Goal: Task Accomplishment & Management: Use online tool/utility

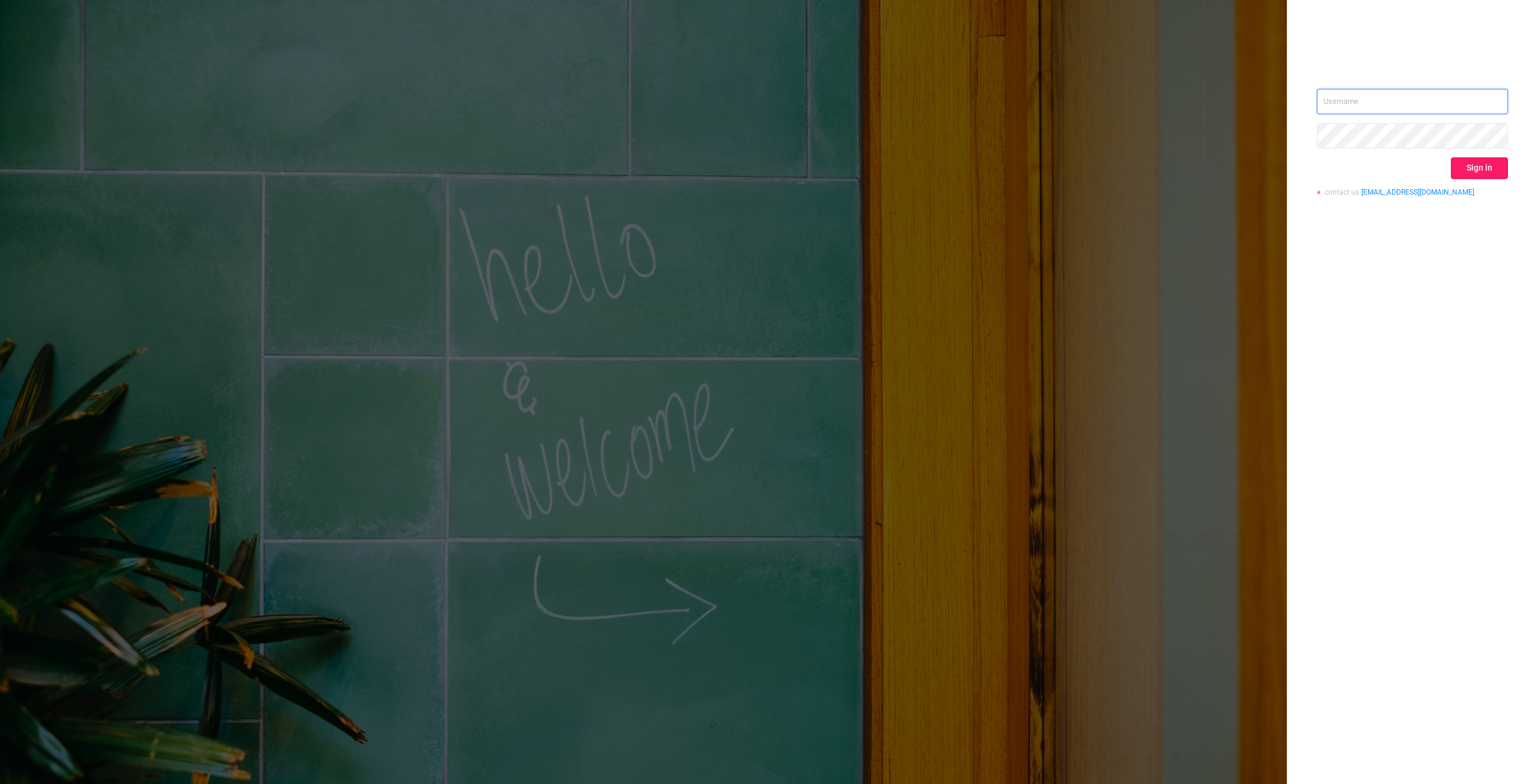
type input "[PERSON_NAME][EMAIL_ADDRESS][DOMAIN_NAME]"
click at [1471, 175] on button "Sign in" at bounding box center [1480, 168] width 57 height 22
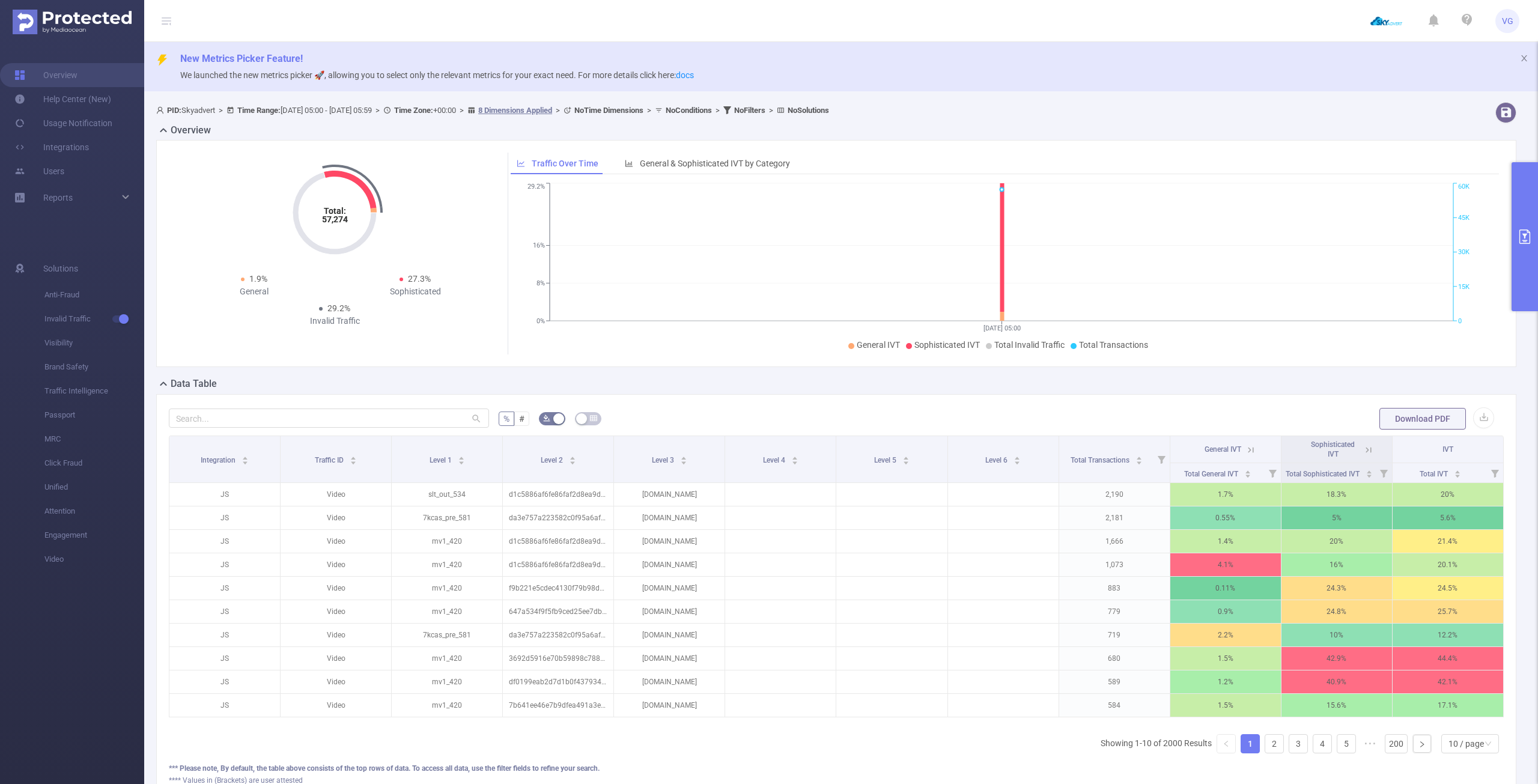
click at [1520, 230] on icon "primary" at bounding box center [1525, 237] width 15 height 15
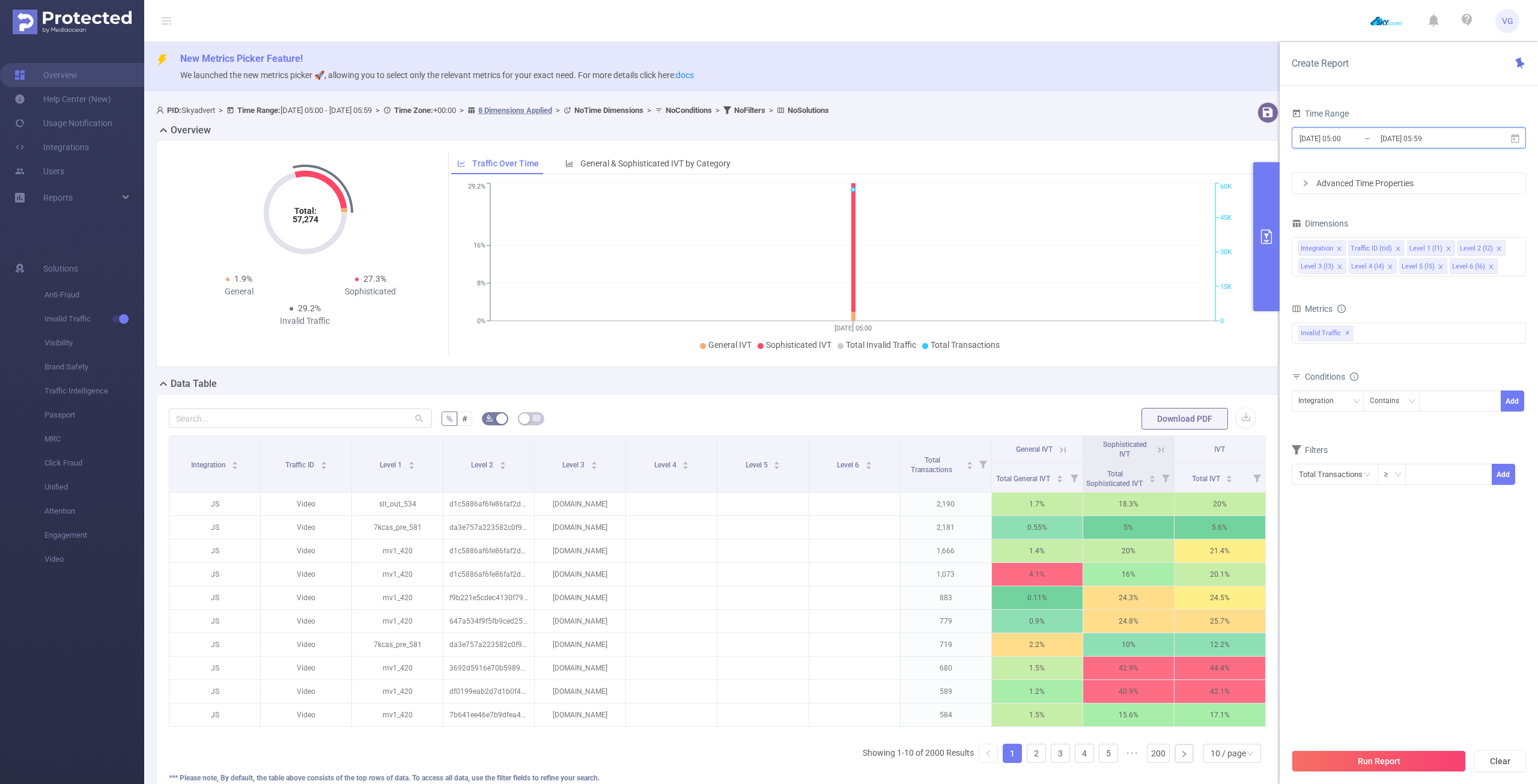
click at [1516, 138] on icon at bounding box center [1515, 138] width 11 height 11
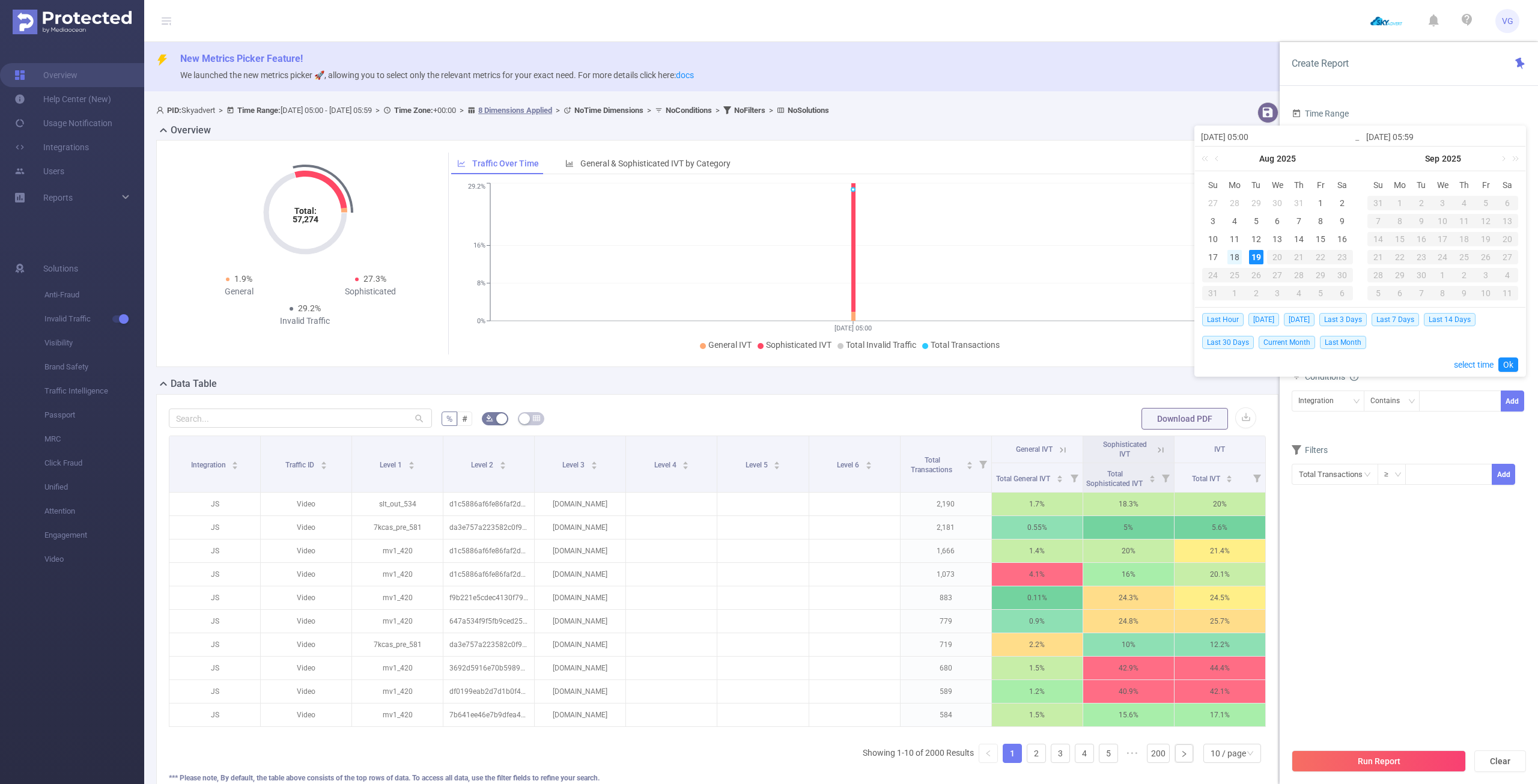
click at [1237, 254] on div "18" at bounding box center [1234, 257] width 15 height 15
type input "[DATE] 05:00"
type input "[DATE] 05:59"
type input "[DATE] 05:00"
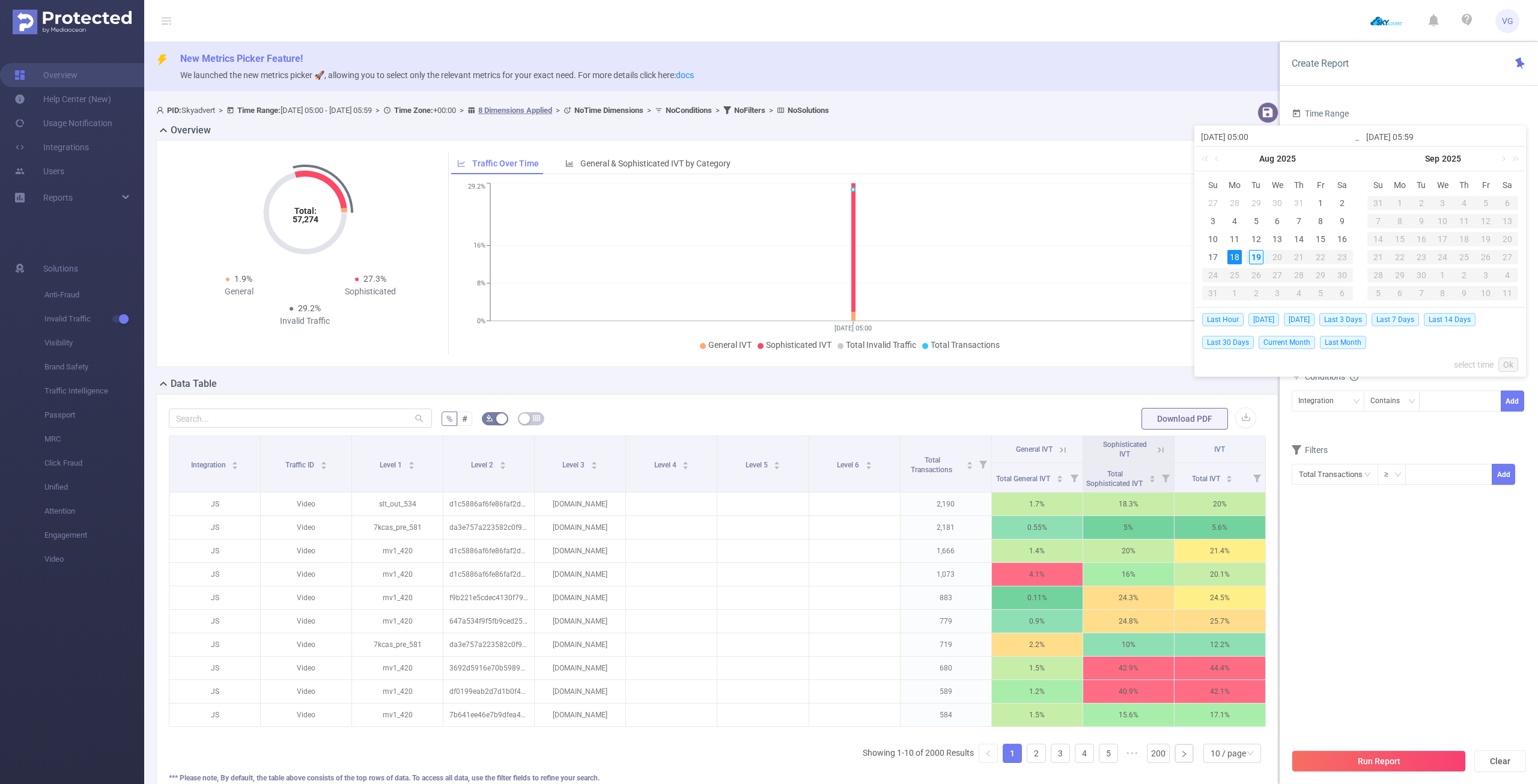
type input "[DATE] 05:59"
click at [1514, 362] on link "Ok" at bounding box center [1508, 364] width 20 height 15
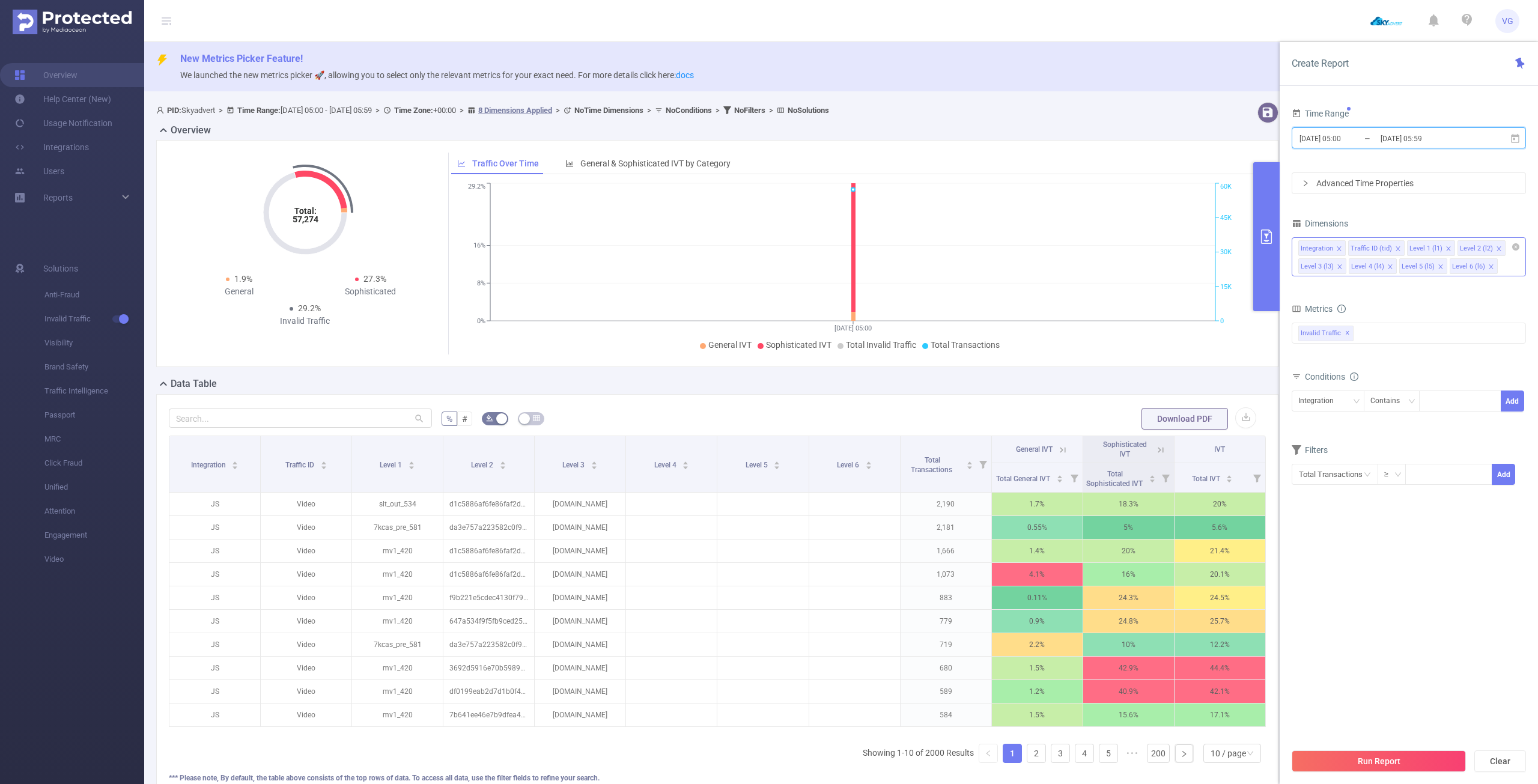
click at [1438, 268] on icon "icon: close" at bounding box center [1440, 266] width 6 height 6
click at [1390, 266] on icon "icon: close" at bounding box center [1390, 266] width 6 height 6
click at [1372, 327] on div "bp_total bp_adult bp_arms bp_crime bp_death_injury_military bp_piracy bp_hate_a…" at bounding box center [1409, 341] width 234 height 42
click at [1369, 335] on div "Invalid Traffic ✕" at bounding box center [1409, 332] width 234 height 21
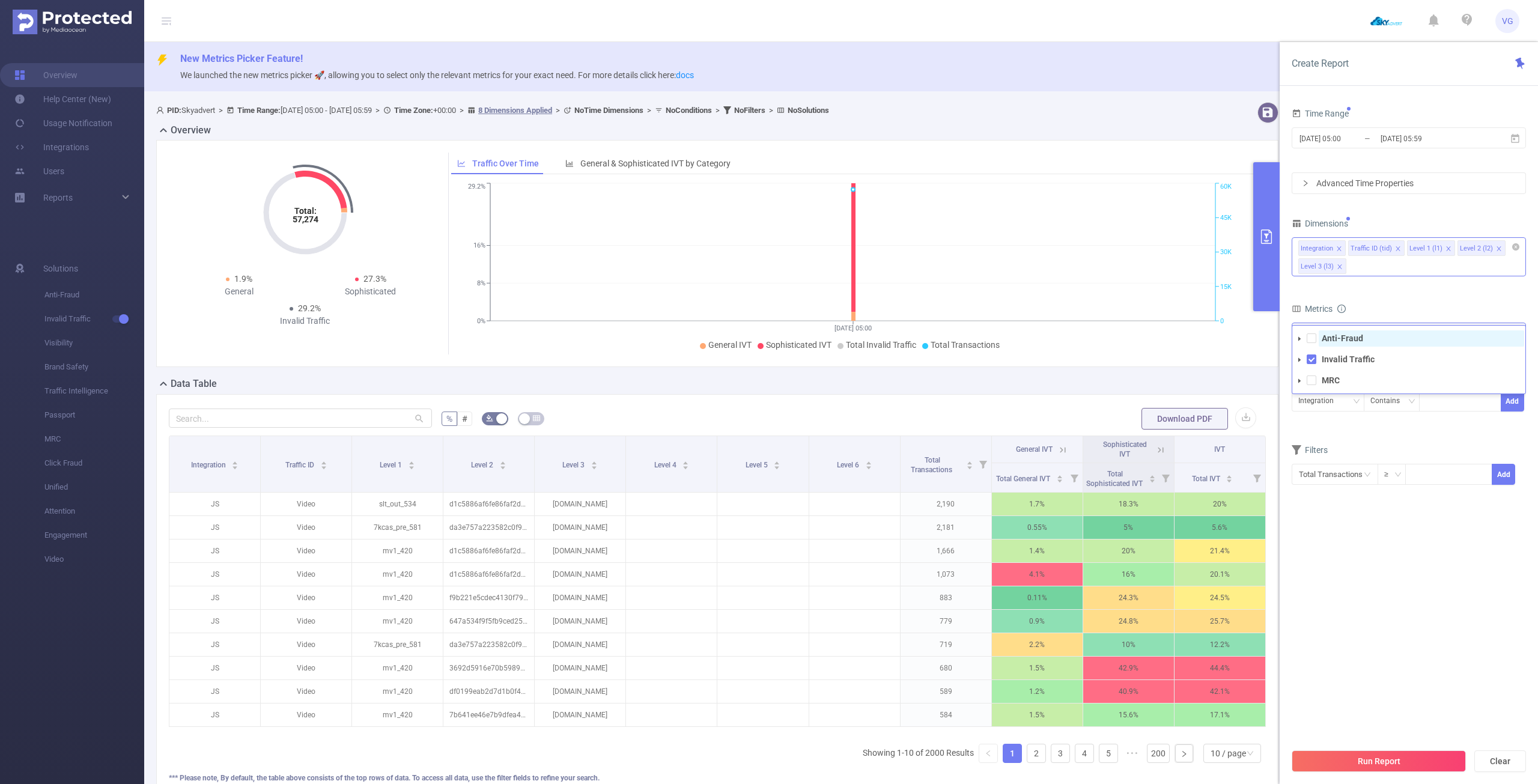
click at [1357, 339] on strong "Anti-Fraud" at bounding box center [1342, 338] width 41 height 10
click at [1403, 293] on form "Dimensions Integration Traffic ID (tid) Level 1 (l1) Level 2 (l2) Level 3 (l3) …" at bounding box center [1409, 358] width 234 height 285
click at [1395, 247] on icon "icon: close" at bounding box center [1398, 248] width 6 height 6
click at [1339, 249] on icon "icon: close" at bounding box center [1339, 248] width 6 height 6
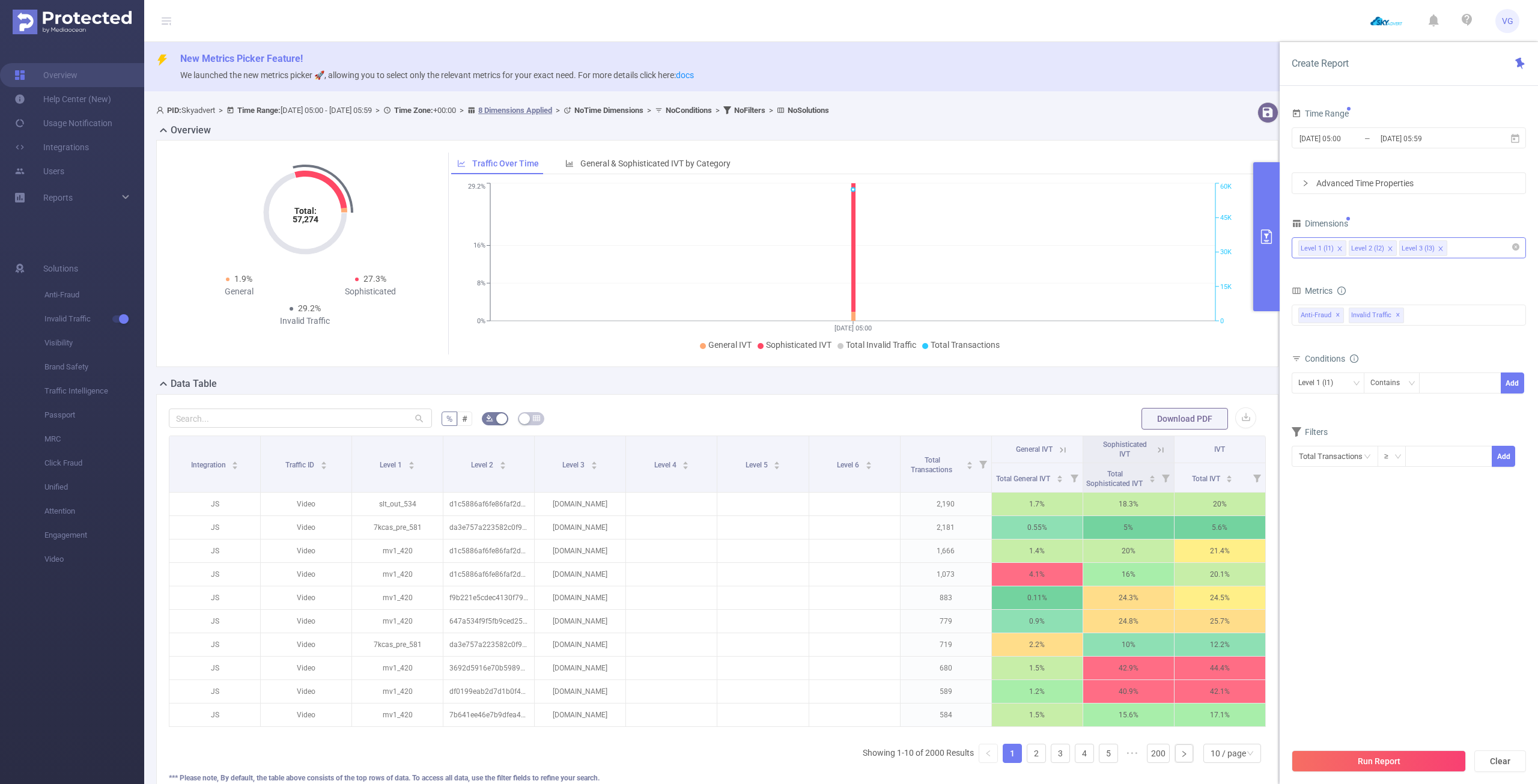
click at [1339, 247] on icon "icon: close" at bounding box center [1339, 248] width 6 height 6
click at [1387, 247] on icon "icon: close" at bounding box center [1390, 248] width 6 height 6
click at [1393, 756] on button "Run Report" at bounding box center [1379, 761] width 174 height 22
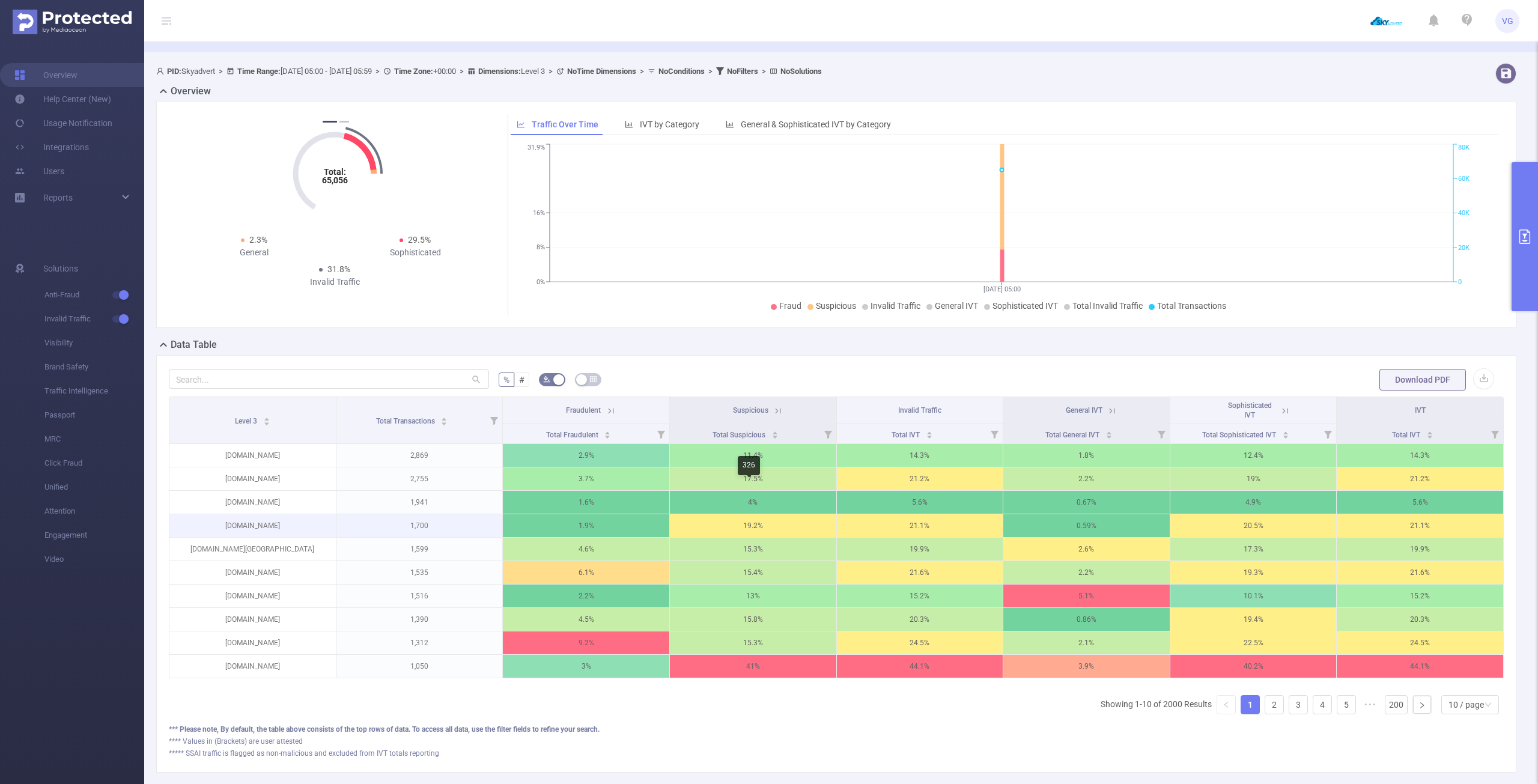
scroll to position [60, 0]
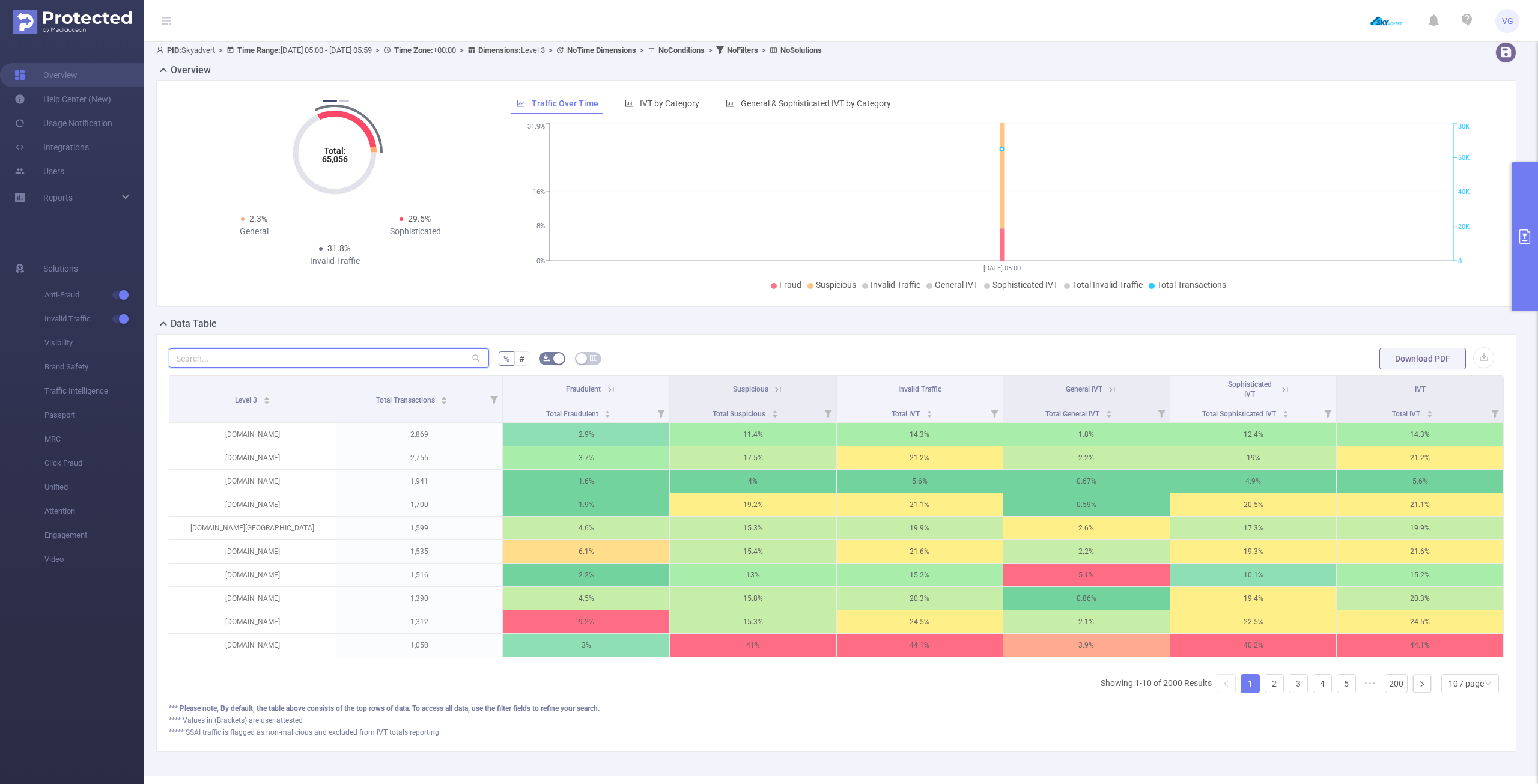
click at [292, 363] on input "text" at bounding box center [329, 358] width 320 height 19
paste input "[DOMAIN_NAME]"
type input "[DOMAIN_NAME]"
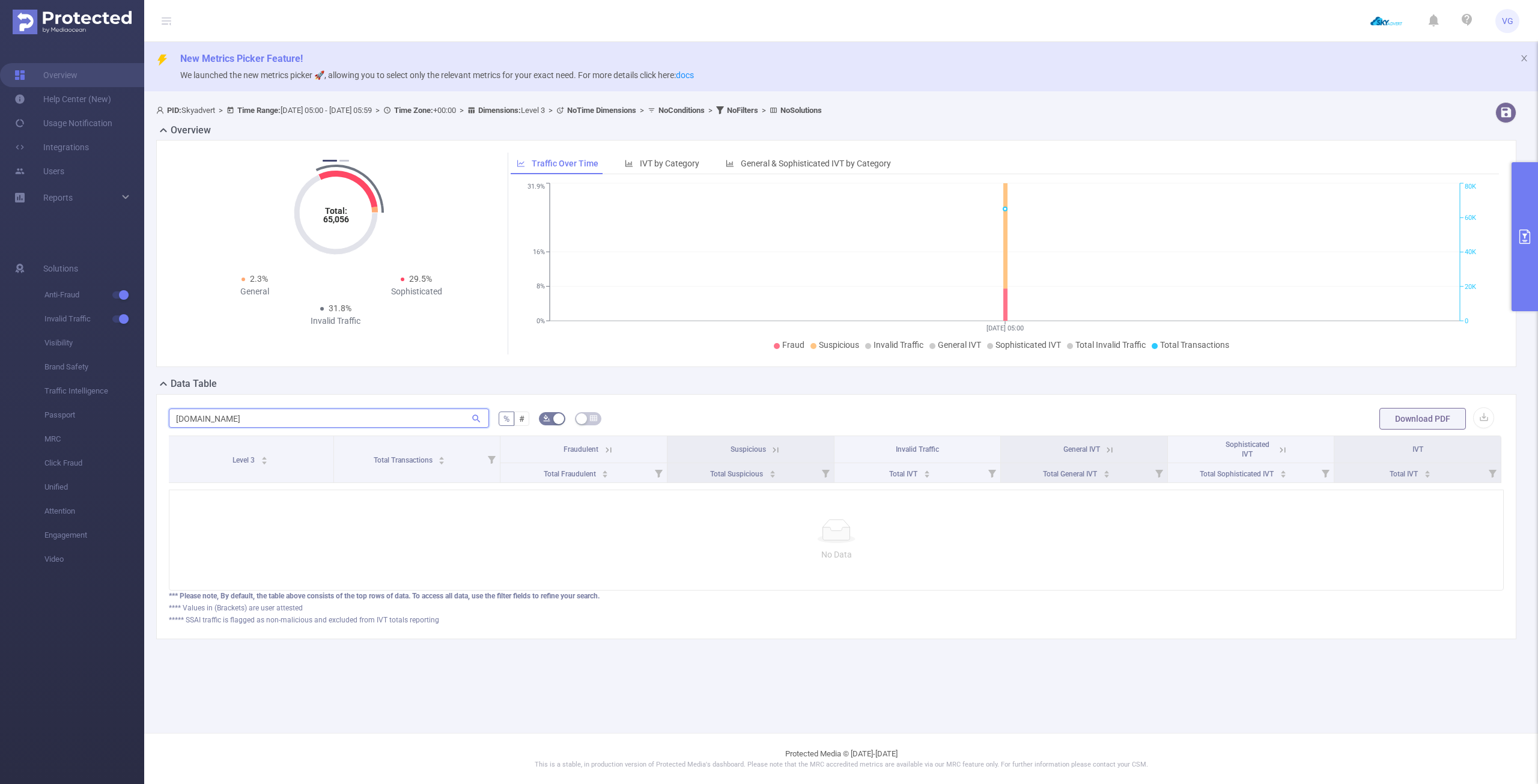
scroll to position [0, 0]
drag, startPoint x: 253, startPoint y: 415, endPoint x: 167, endPoint y: 414, distance: 86.0
click at [167, 414] on div "[DOMAIN_NAME] % # Download PDF Level 3 Total Transactions Fraudulent Suspicious…" at bounding box center [836, 516] width 1360 height 245
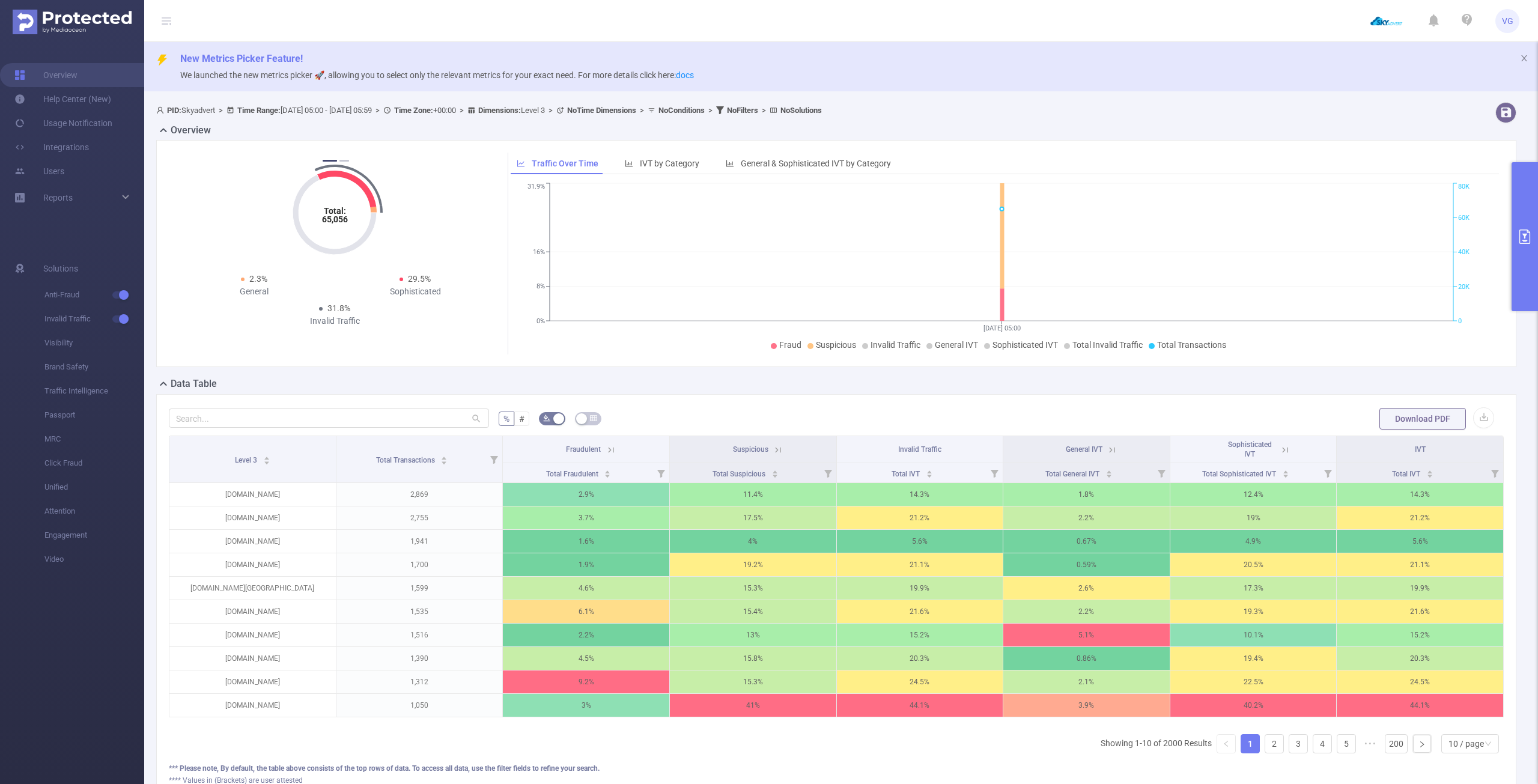
click at [1520, 265] on button "primary" at bounding box center [1525, 237] width 27 height 149
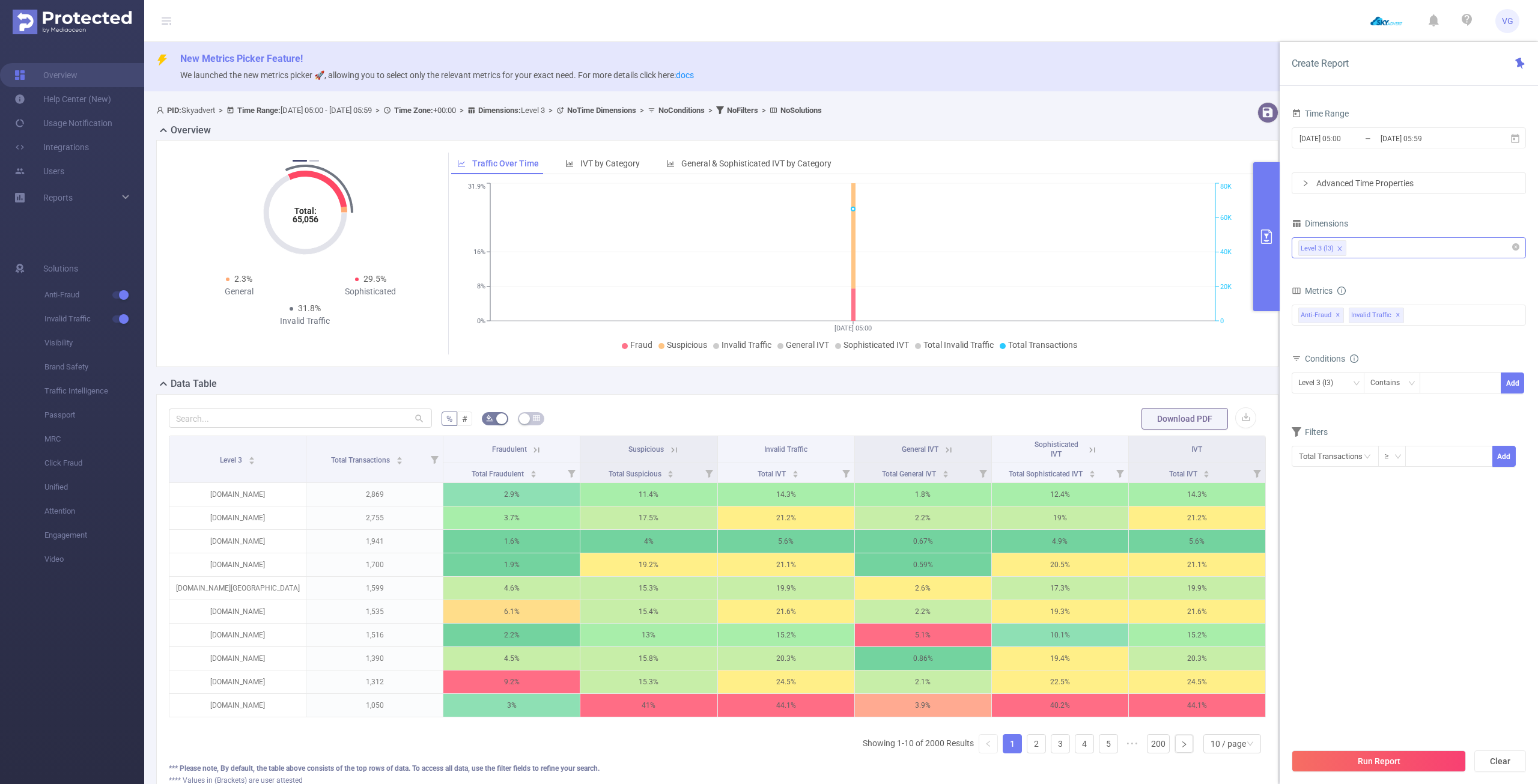
click at [1353, 242] on input at bounding box center [1351, 248] width 6 height 16
click at [1355, 312] on li "Level 1 (l1)" at bounding box center [1409, 311] width 233 height 19
click at [1373, 753] on button "Run Report" at bounding box center [1379, 761] width 174 height 22
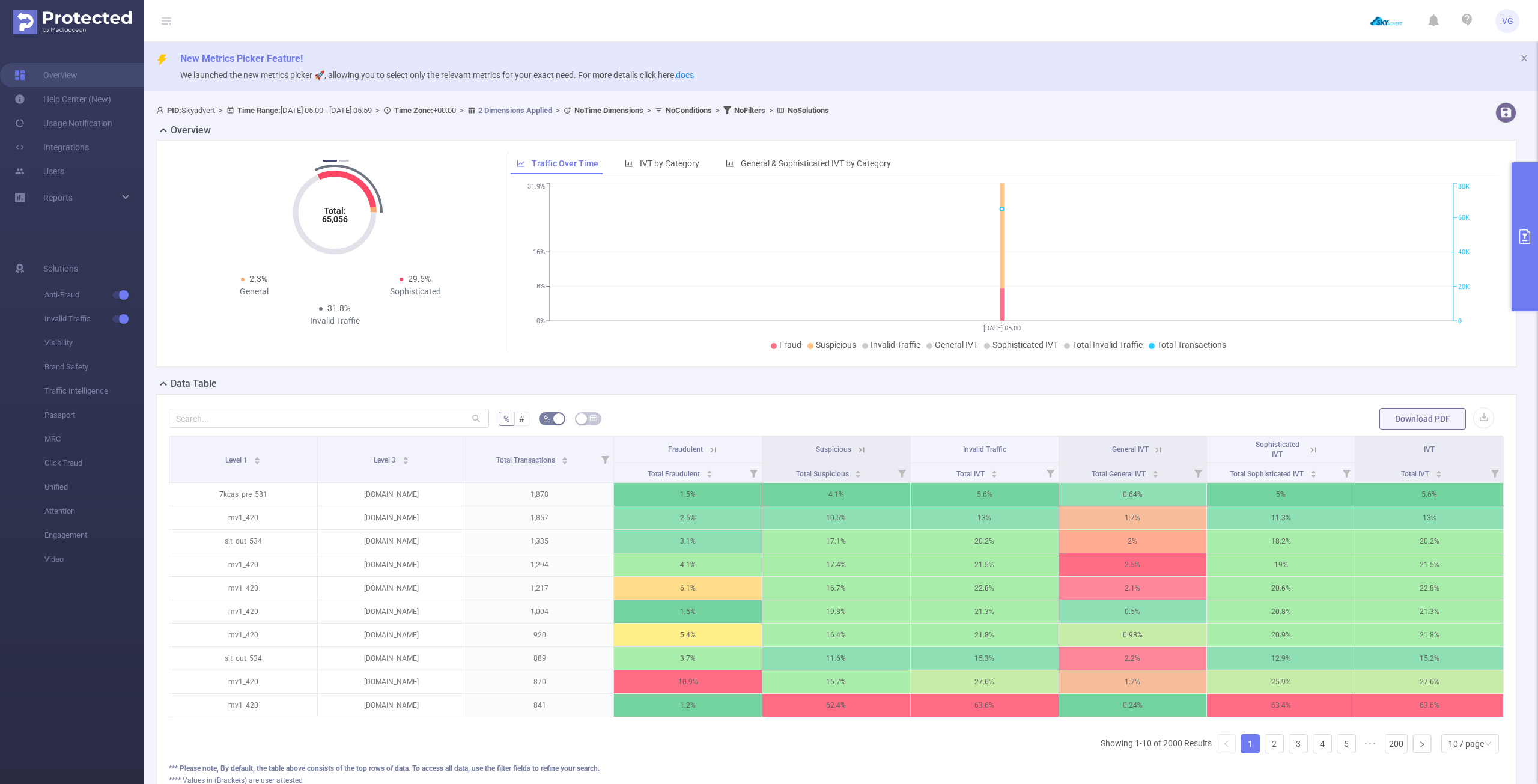
click at [1521, 230] on icon "primary" at bounding box center [1525, 237] width 11 height 15
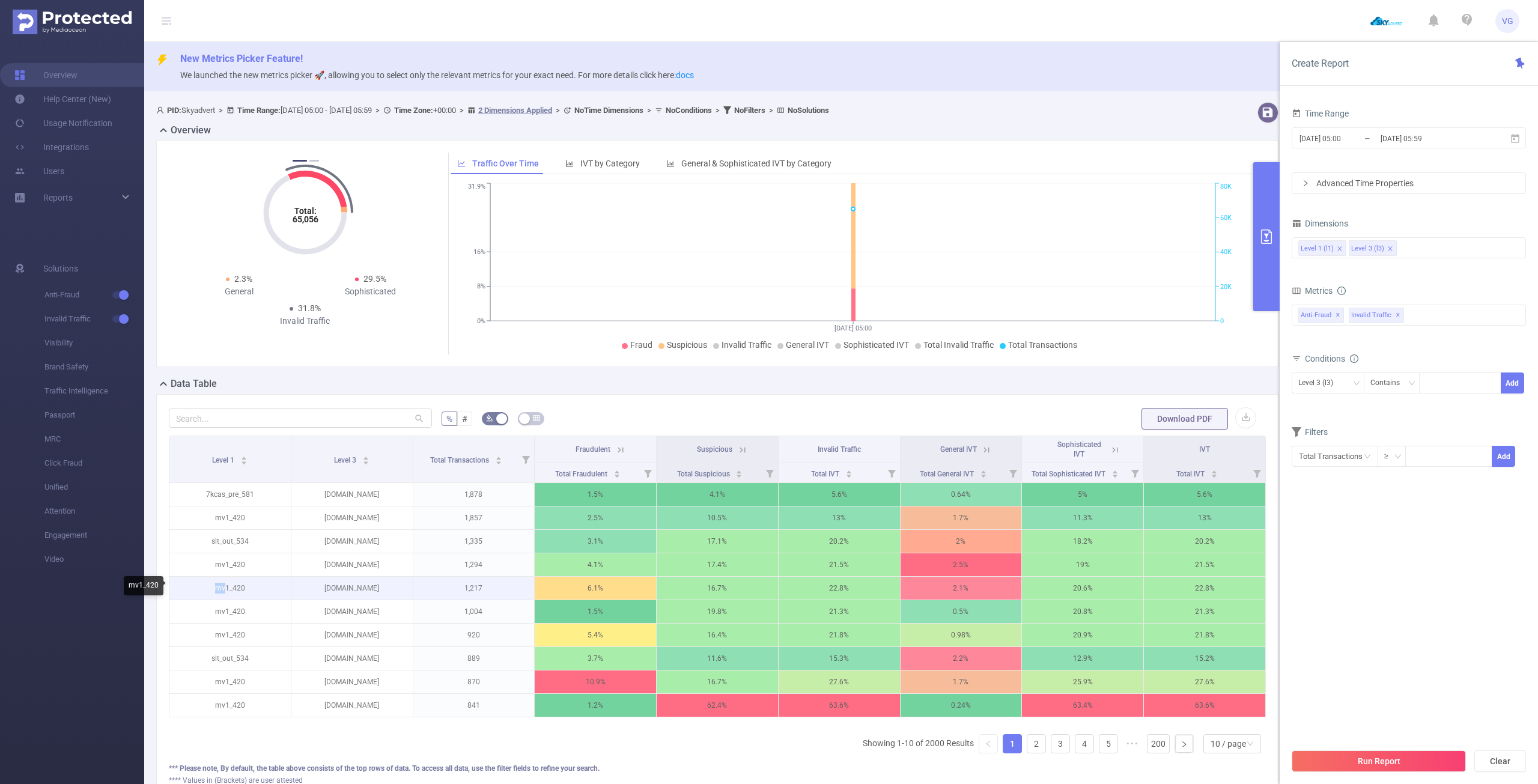
drag, startPoint x: 227, startPoint y: 587, endPoint x: 207, endPoint y: 587, distance: 20.0
click at [206, 587] on p "mv1_420" at bounding box center [230, 588] width 121 height 23
click at [238, 589] on p "mv1_420" at bounding box center [230, 588] width 121 height 23
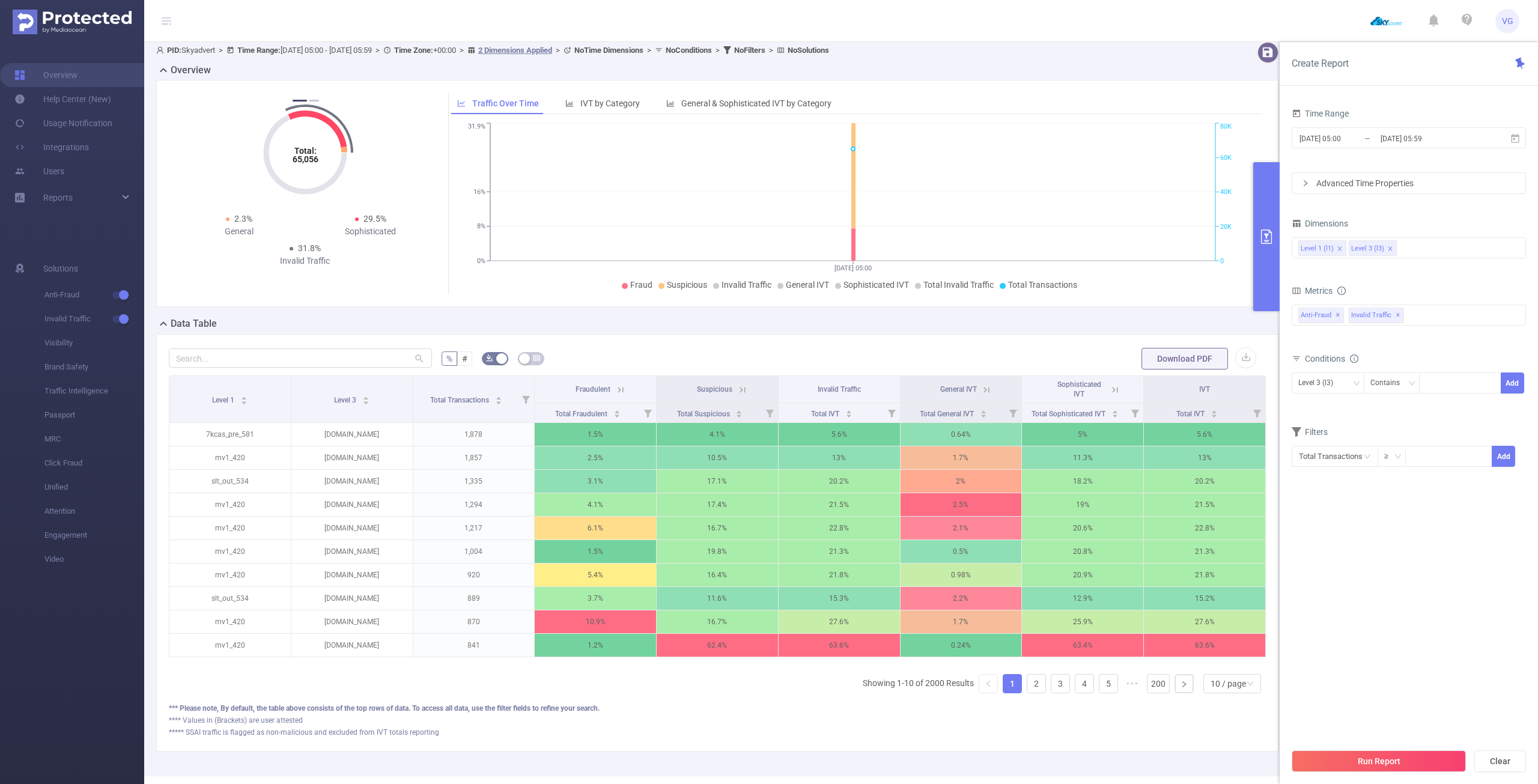
scroll to position [0, 3]
drag, startPoint x: 312, startPoint y: 672, endPoint x: 508, endPoint y: 677, distance: 196.1
click at [508, 677] on div "Level 1 Level 3 Total Transactions Fraudulent Suspicious Invalid Traffic Genera…" at bounding box center [717, 539] width 1097 height 327
click at [1029, 693] on link "2" at bounding box center [1036, 683] width 18 height 18
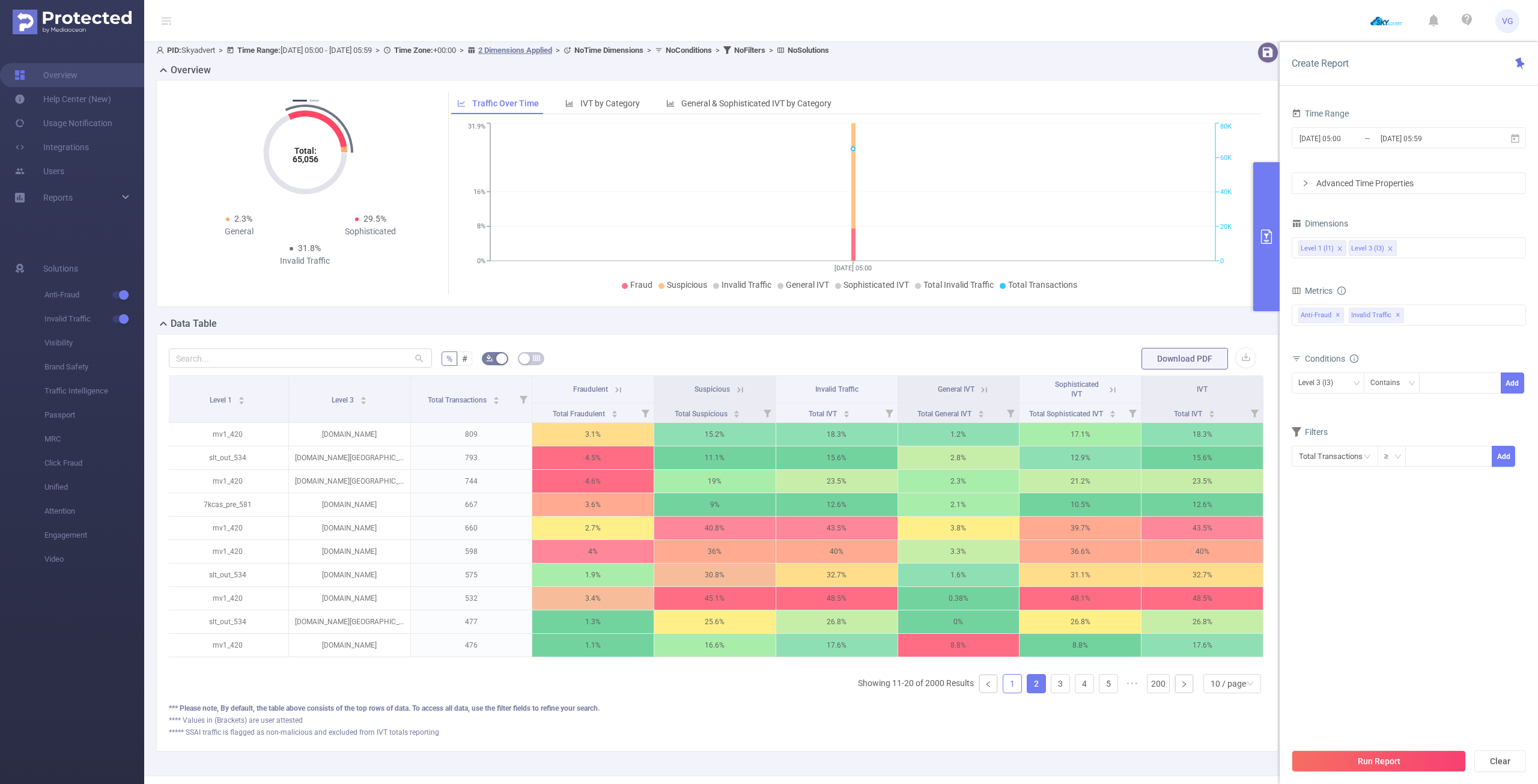
click at [1005, 693] on link "1" at bounding box center [1012, 683] width 18 height 18
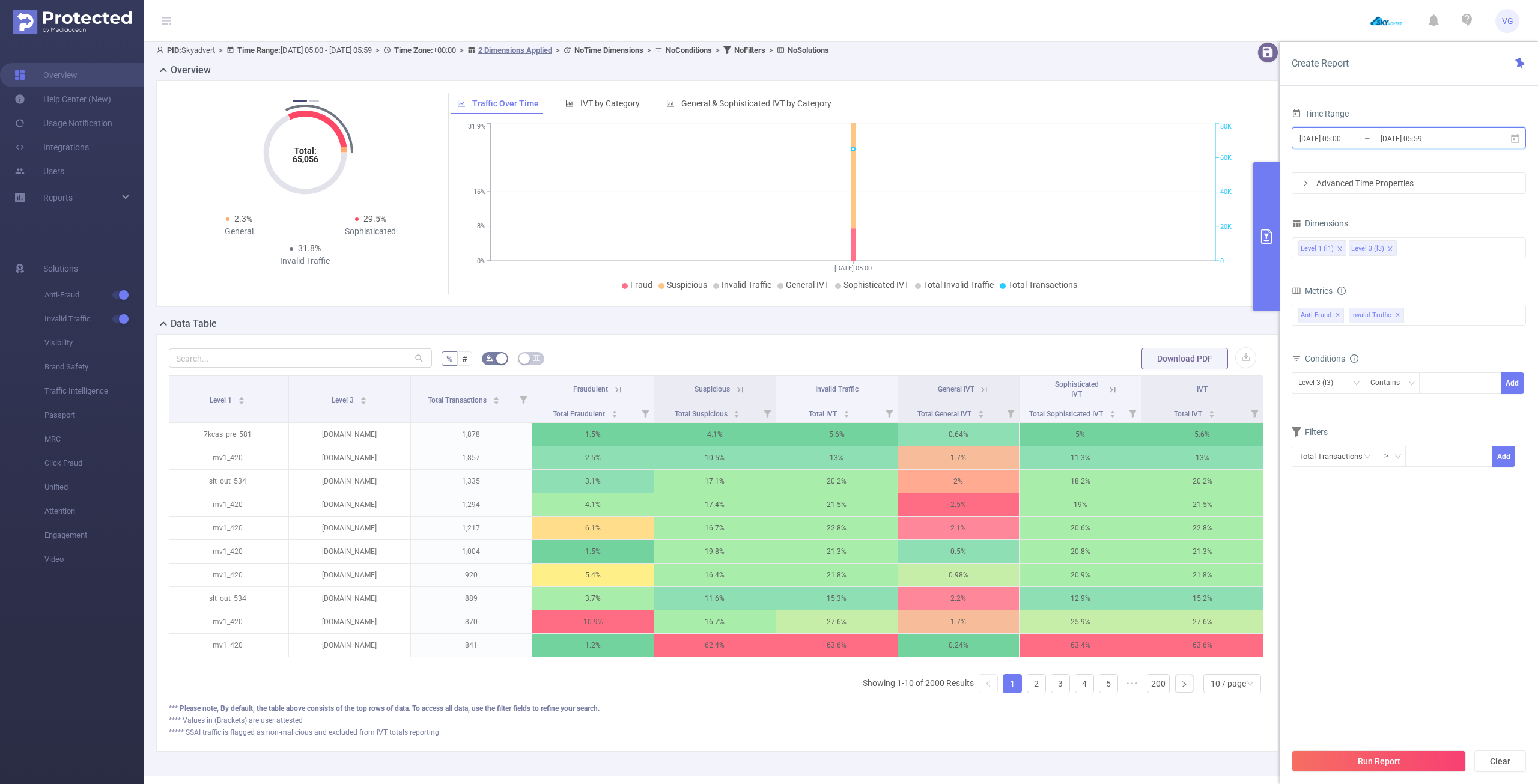
click at [1513, 140] on icon at bounding box center [1515, 138] width 11 height 11
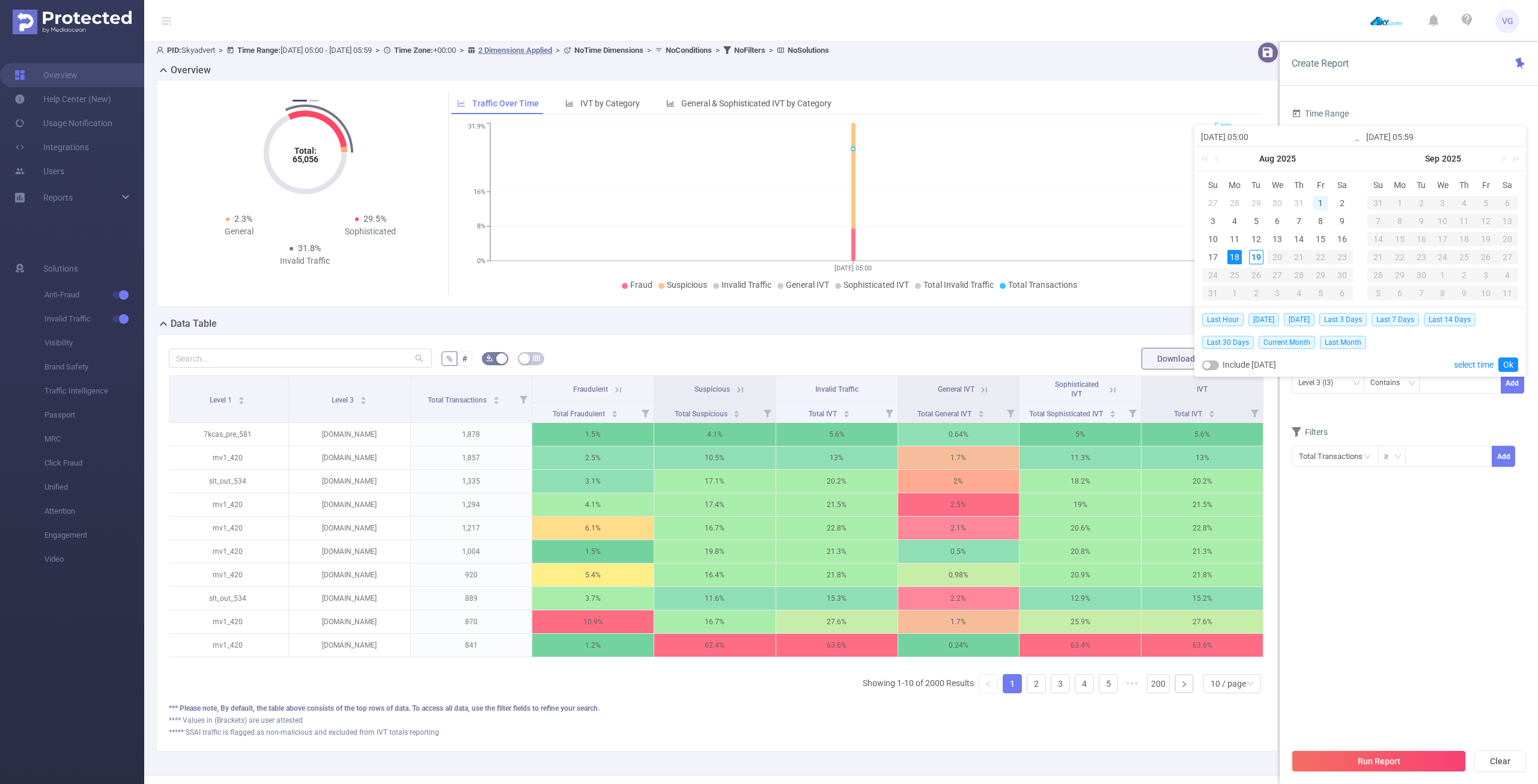
click at [1323, 199] on div "1" at bounding box center [1320, 203] width 15 height 15
type input "[DATE] 05:00"
type input "[DATE] 05:59"
type input "[DATE] 05:00"
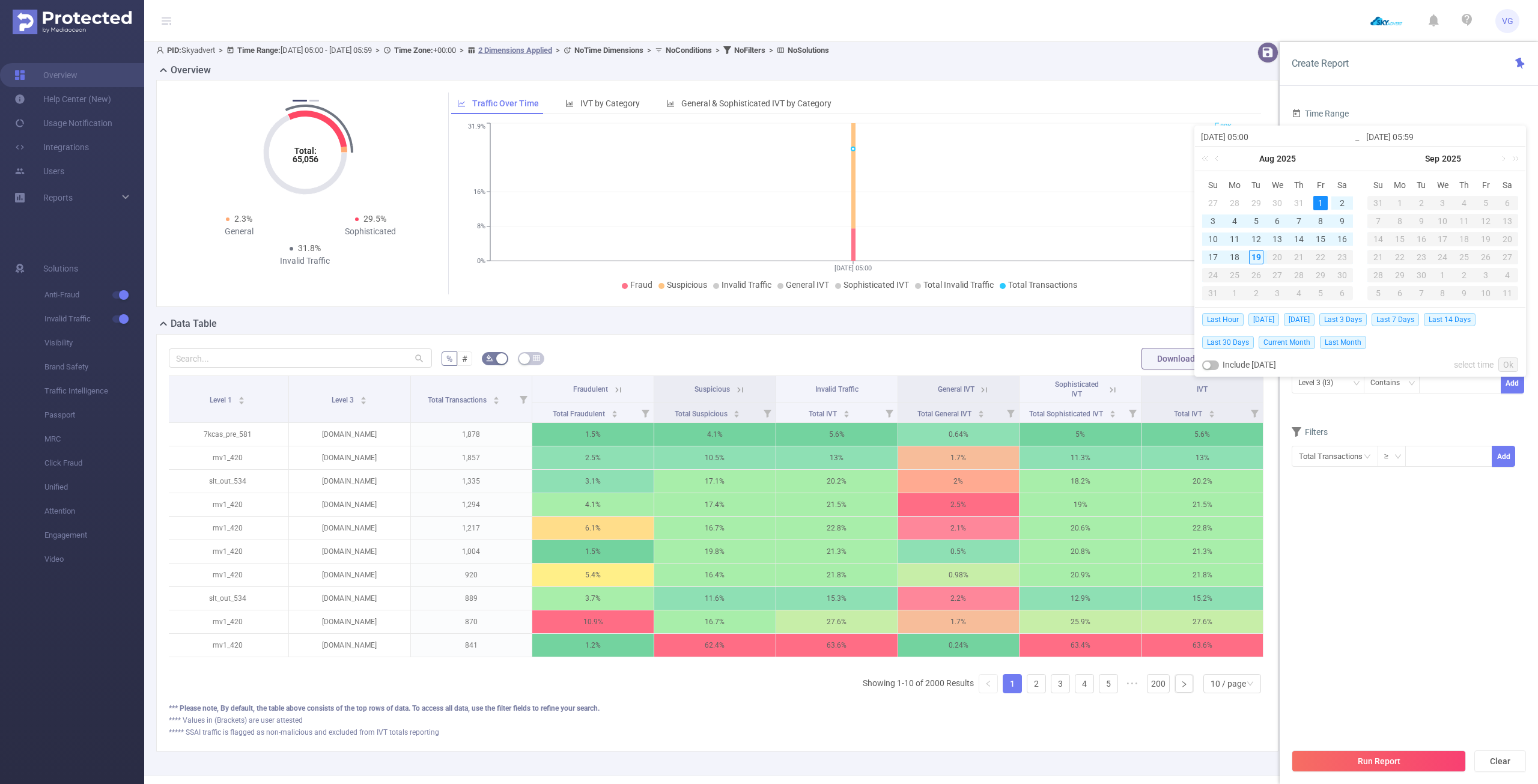
type input "[DATE] 05:59"
click at [1390, 756] on button "Run Report" at bounding box center [1379, 761] width 174 height 22
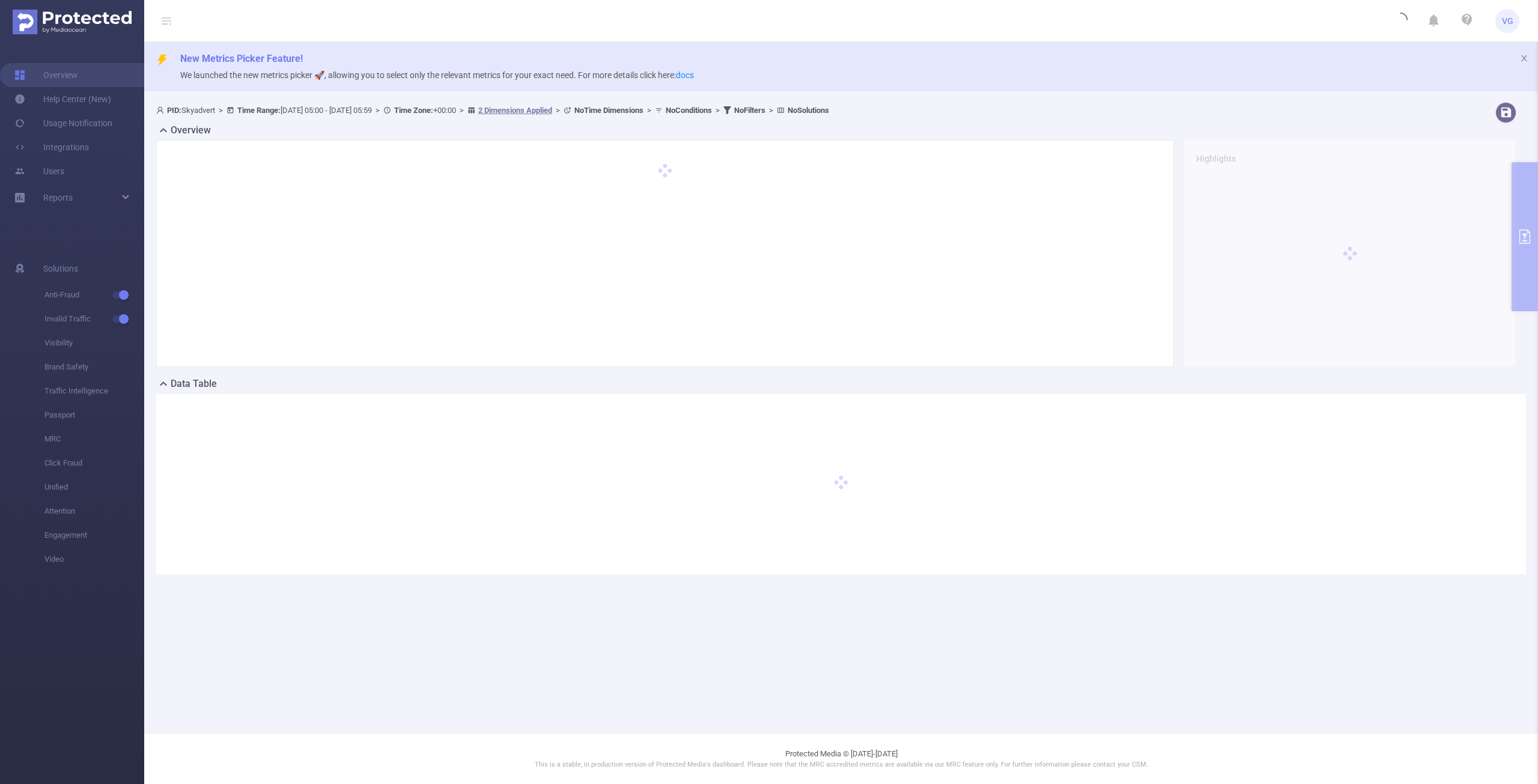
scroll to position [0, 0]
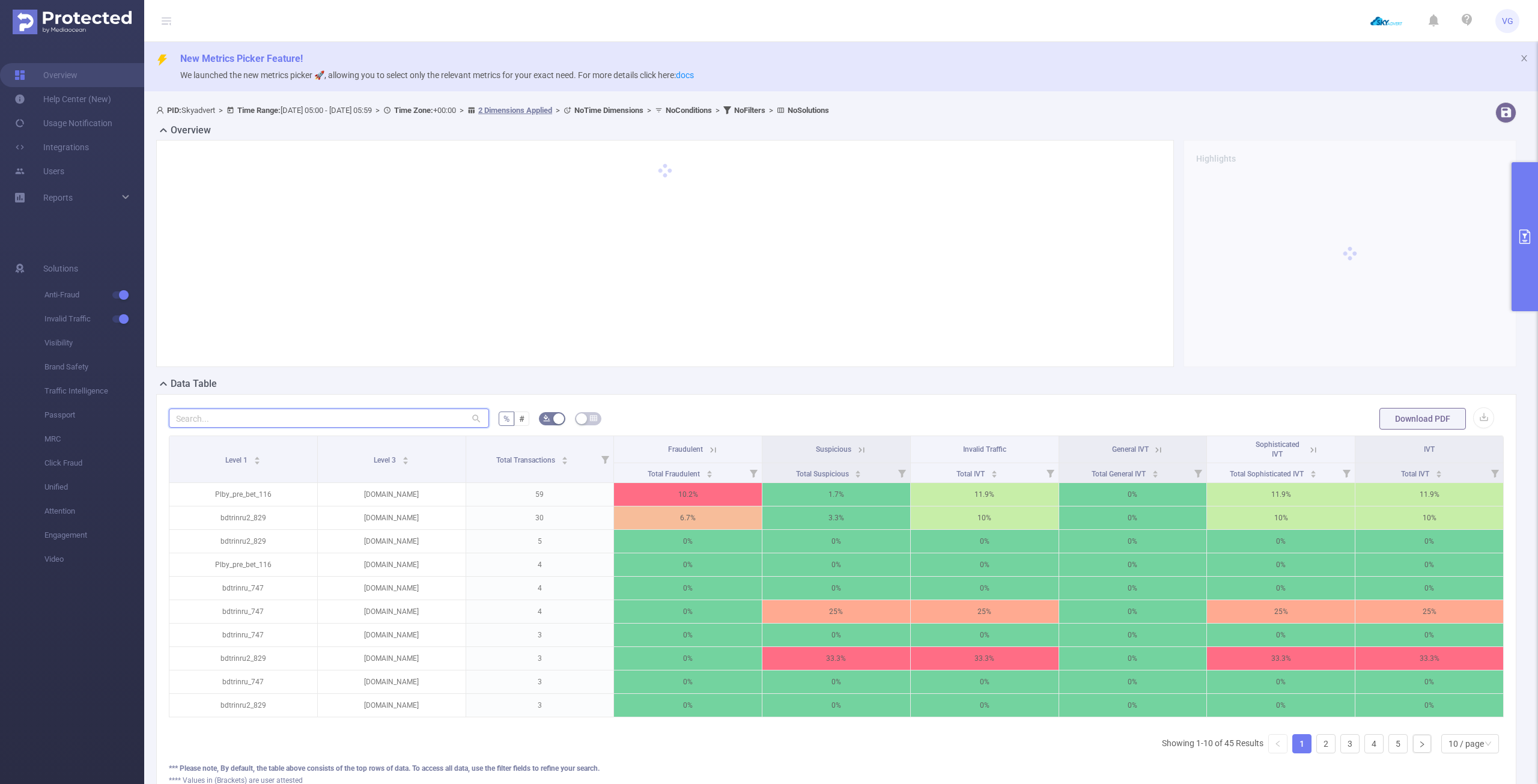
click at [356, 417] on input "text" at bounding box center [329, 418] width 320 height 19
paste input "[DOMAIN_NAME]"
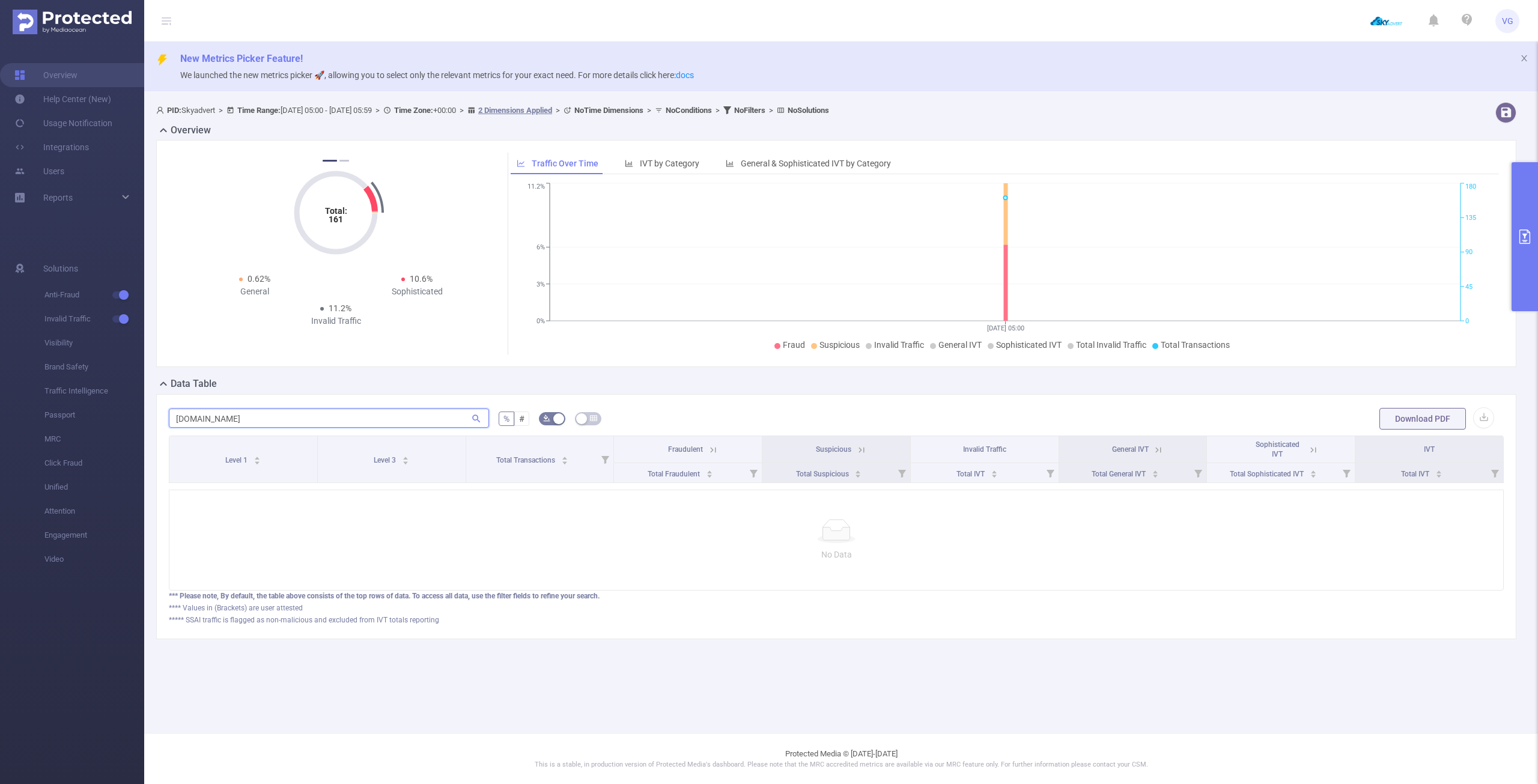
type input "[DOMAIN_NAME]"
click at [1527, 243] on button "primary" at bounding box center [1525, 237] width 27 height 149
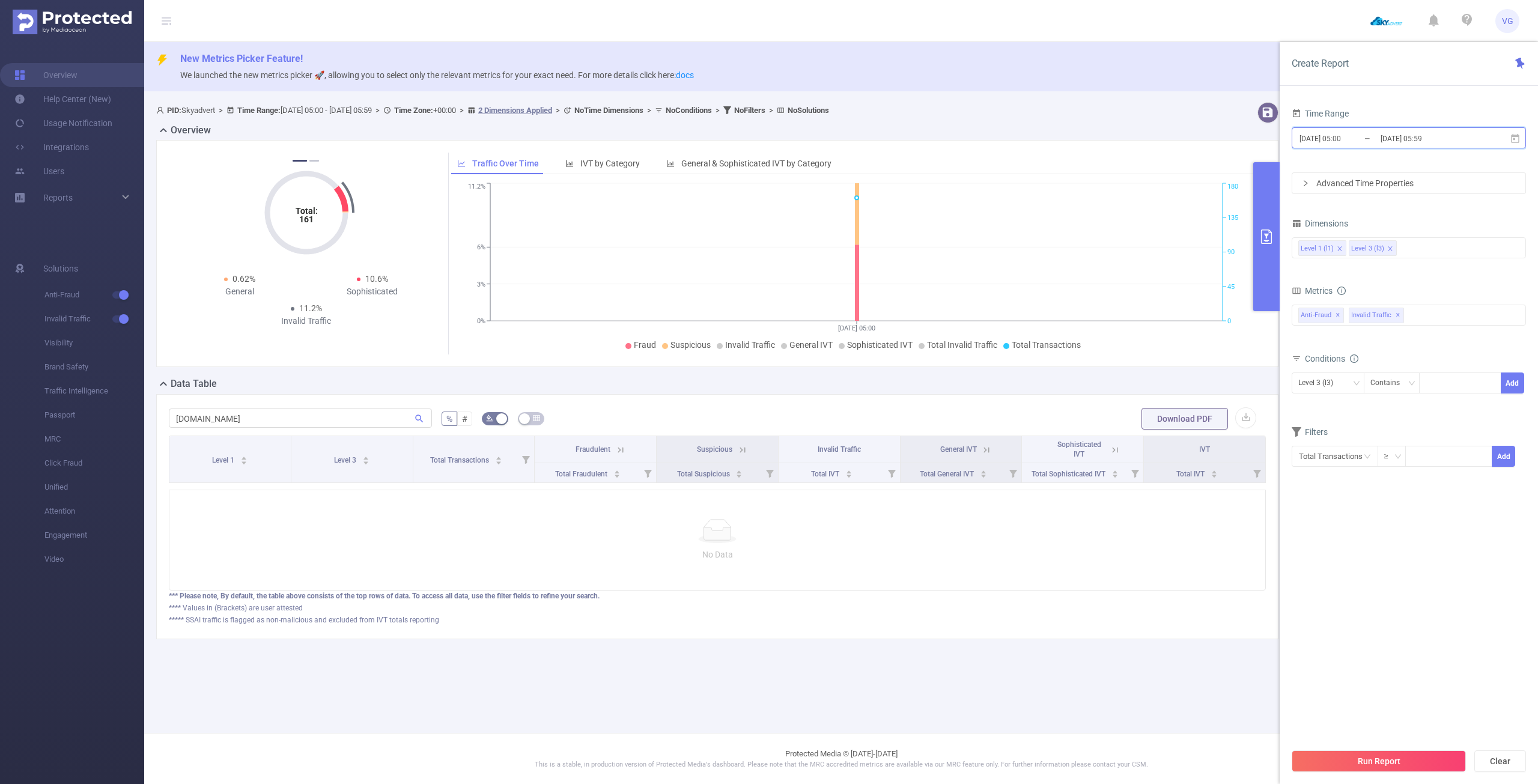
click at [1513, 140] on icon at bounding box center [1515, 138] width 8 height 9
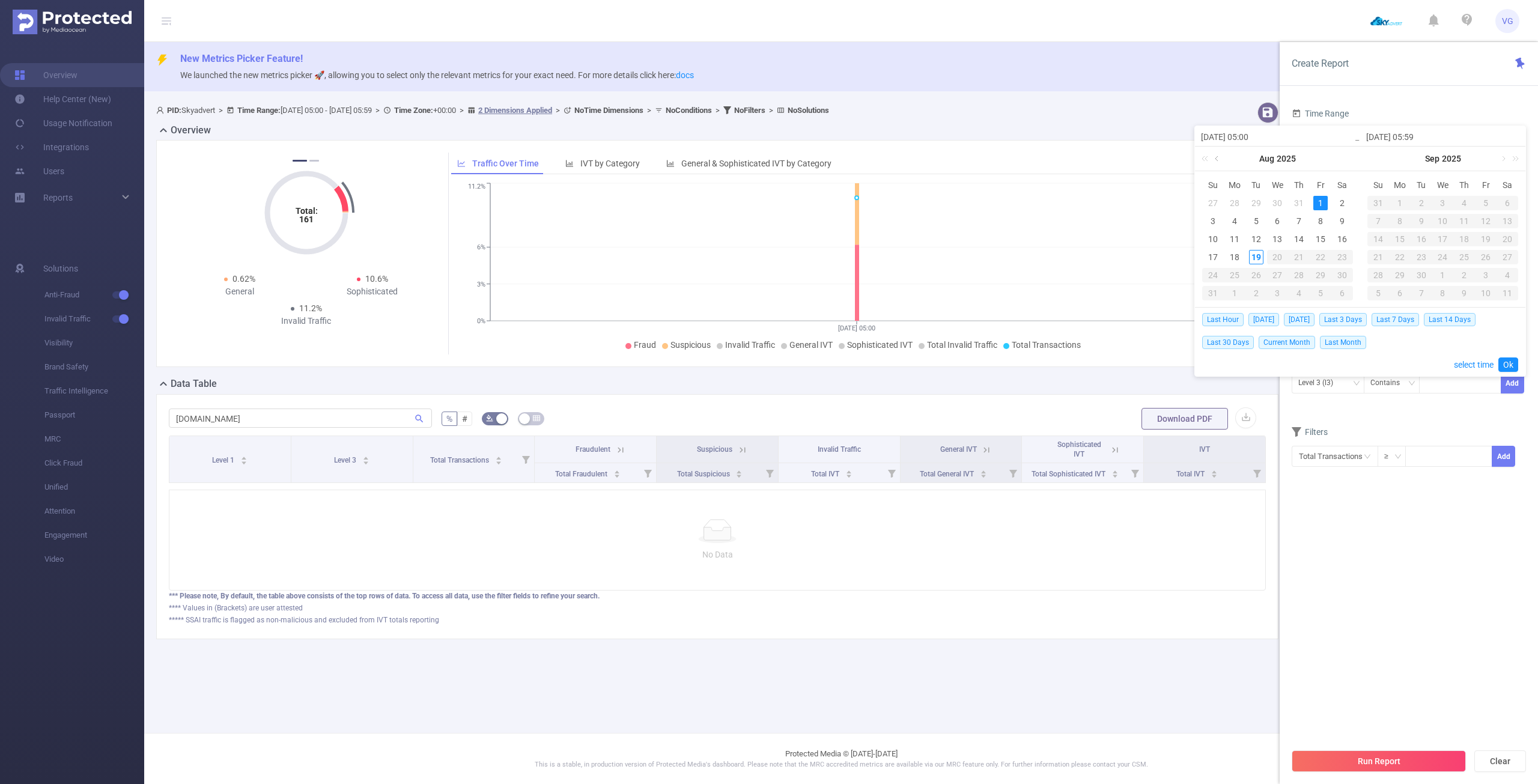
click at [1216, 157] on link at bounding box center [1218, 159] width 11 height 24
click at [1260, 202] on div "1" at bounding box center [1256, 203] width 15 height 15
type input "[DATE] 05:00"
type input "[DATE] 05:59"
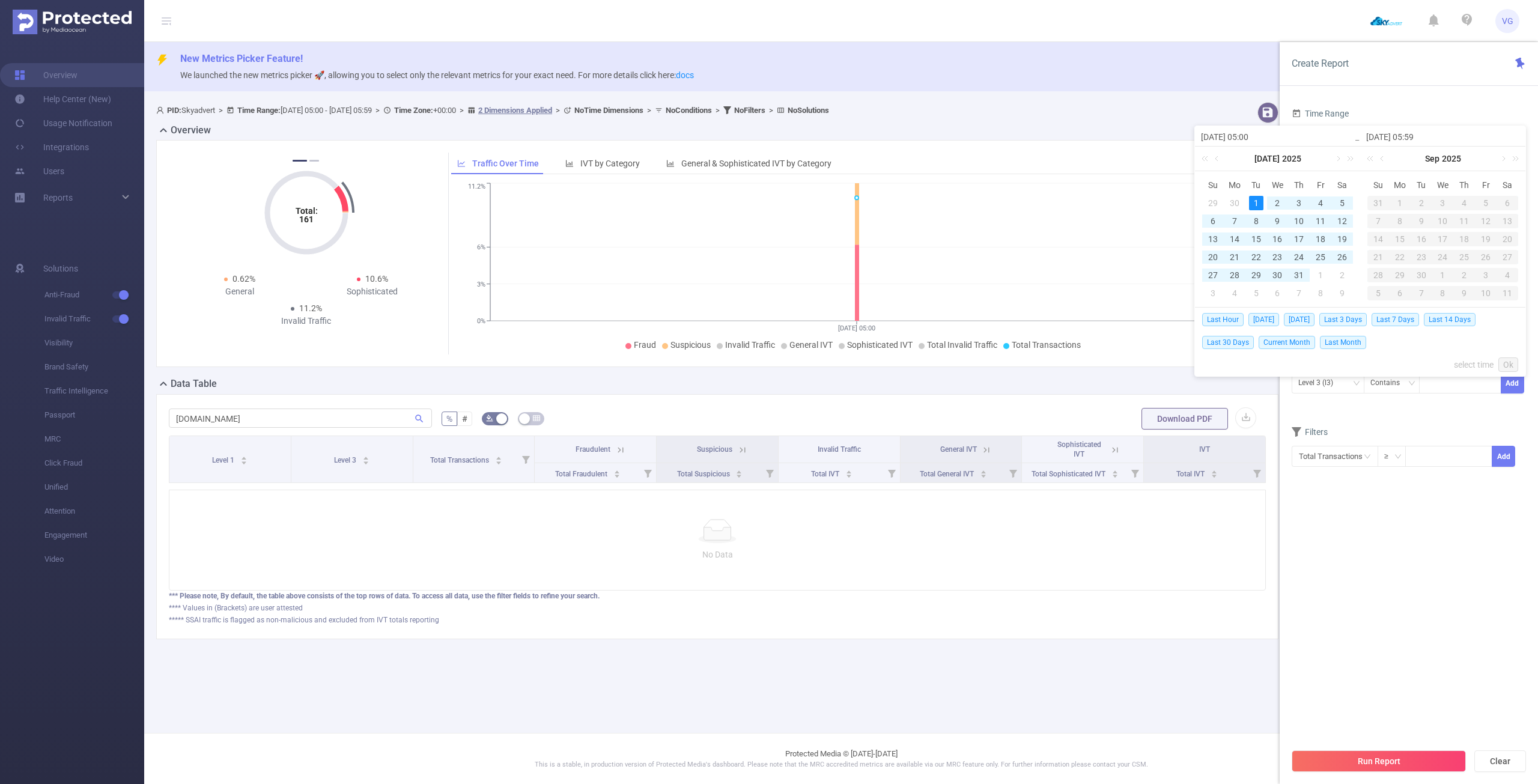
type input "[DATE] 05:00"
type input "[DATE] 05:59"
click at [1391, 759] on button "Run Report" at bounding box center [1379, 761] width 174 height 22
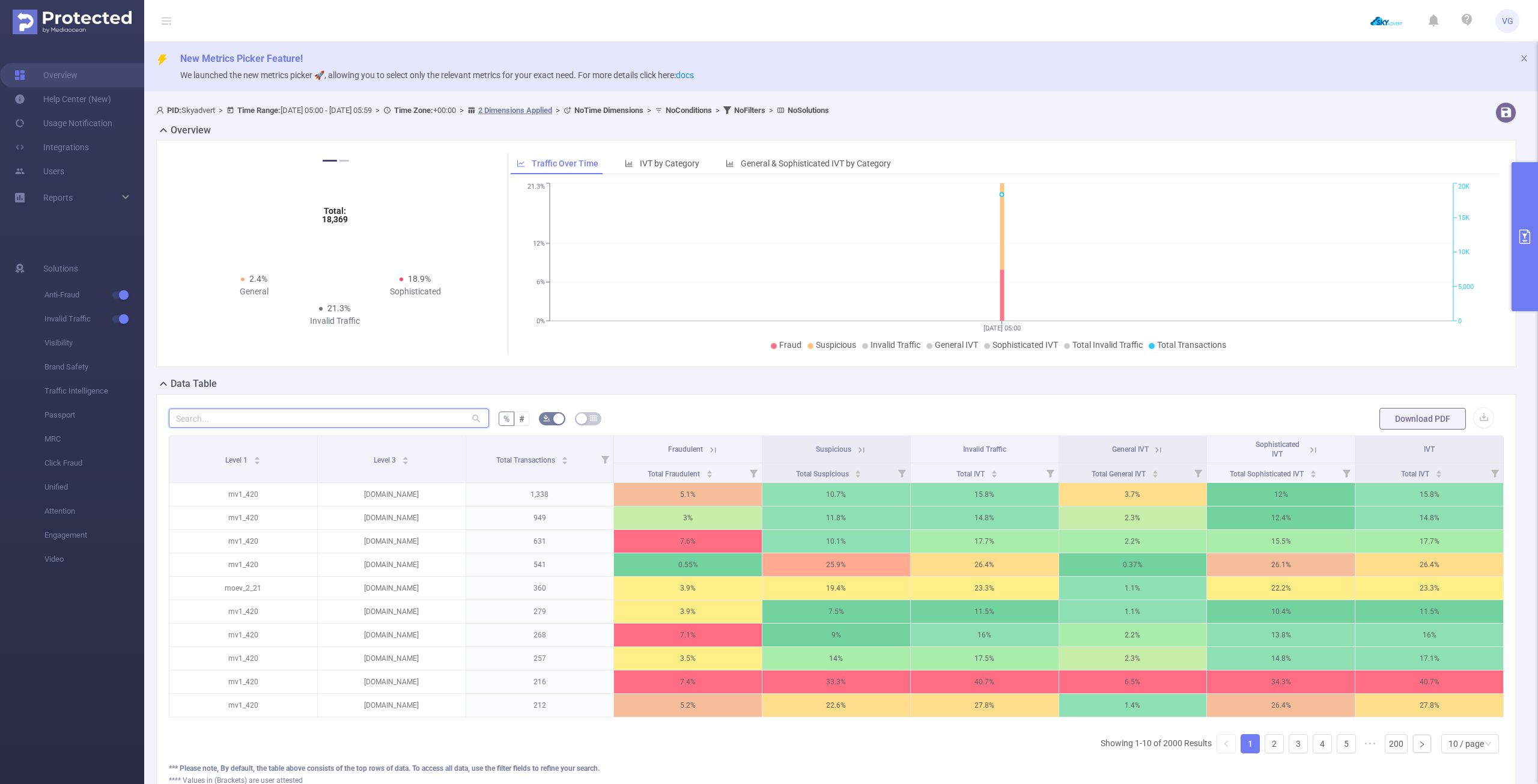
click at [425, 410] on input "text" at bounding box center [329, 418] width 320 height 19
paste input "[DOMAIN_NAME]"
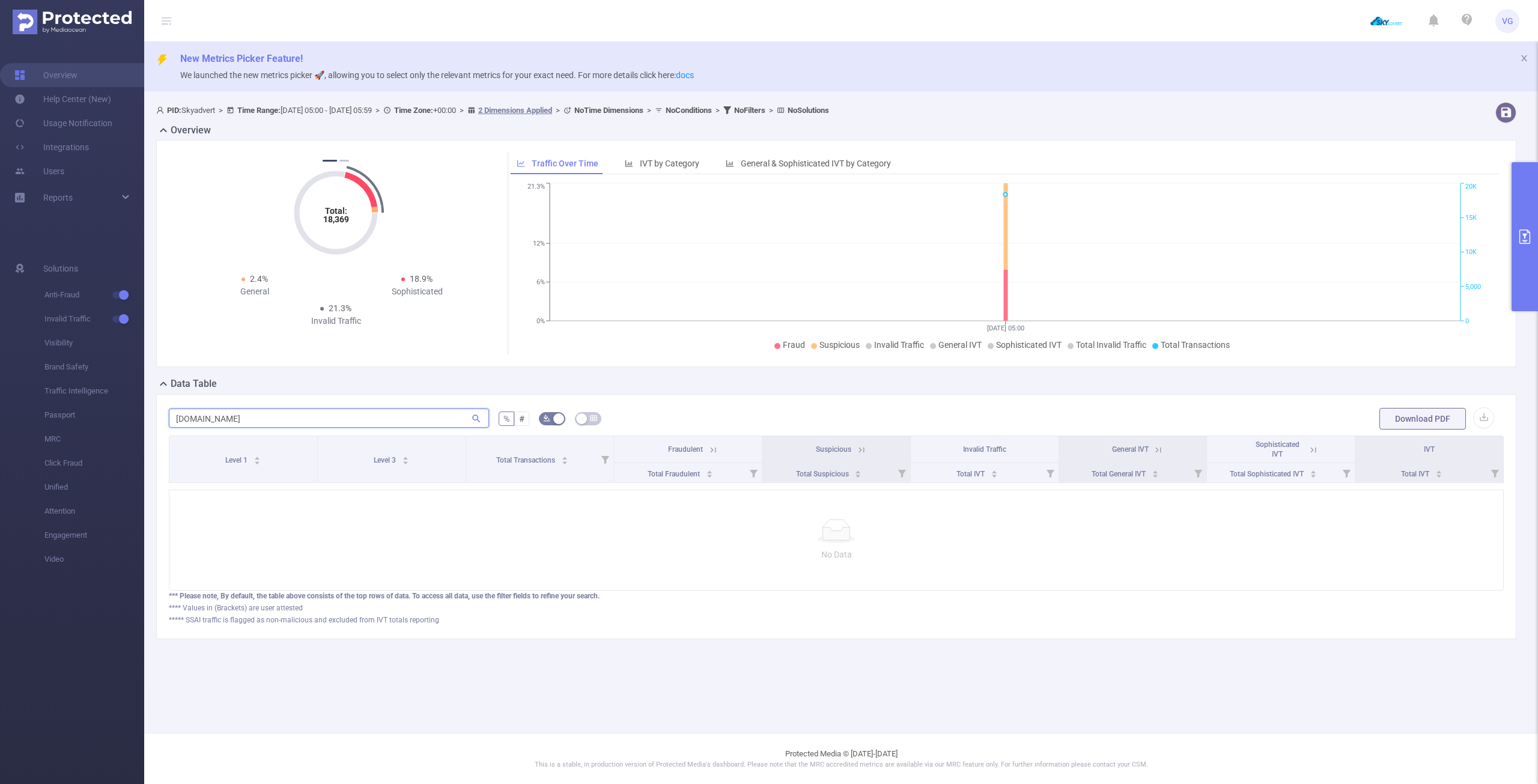
type input "[DOMAIN_NAME]"
click at [1521, 235] on icon "primary" at bounding box center [1525, 237] width 15 height 15
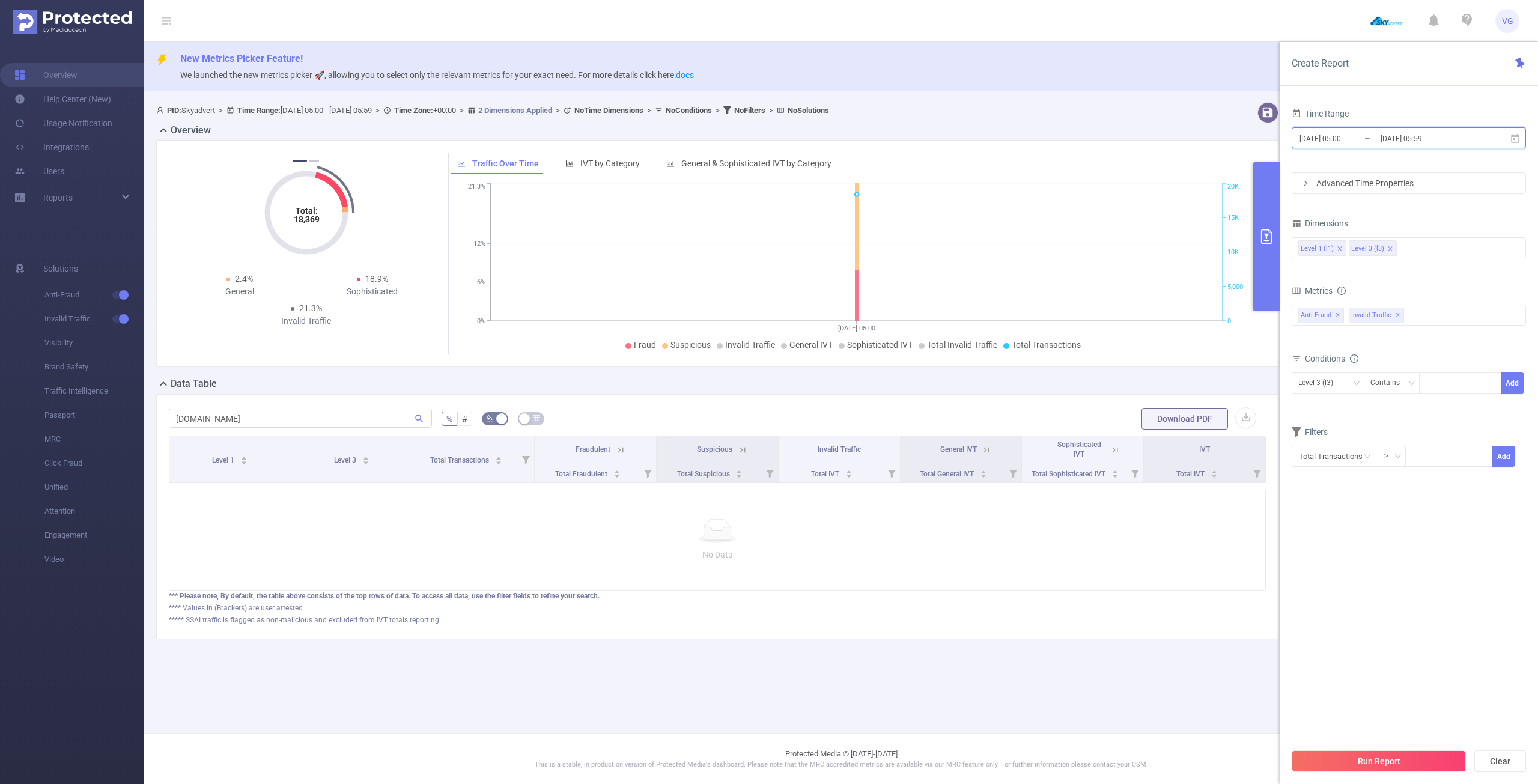
click at [1519, 139] on icon at bounding box center [1515, 138] width 8 height 9
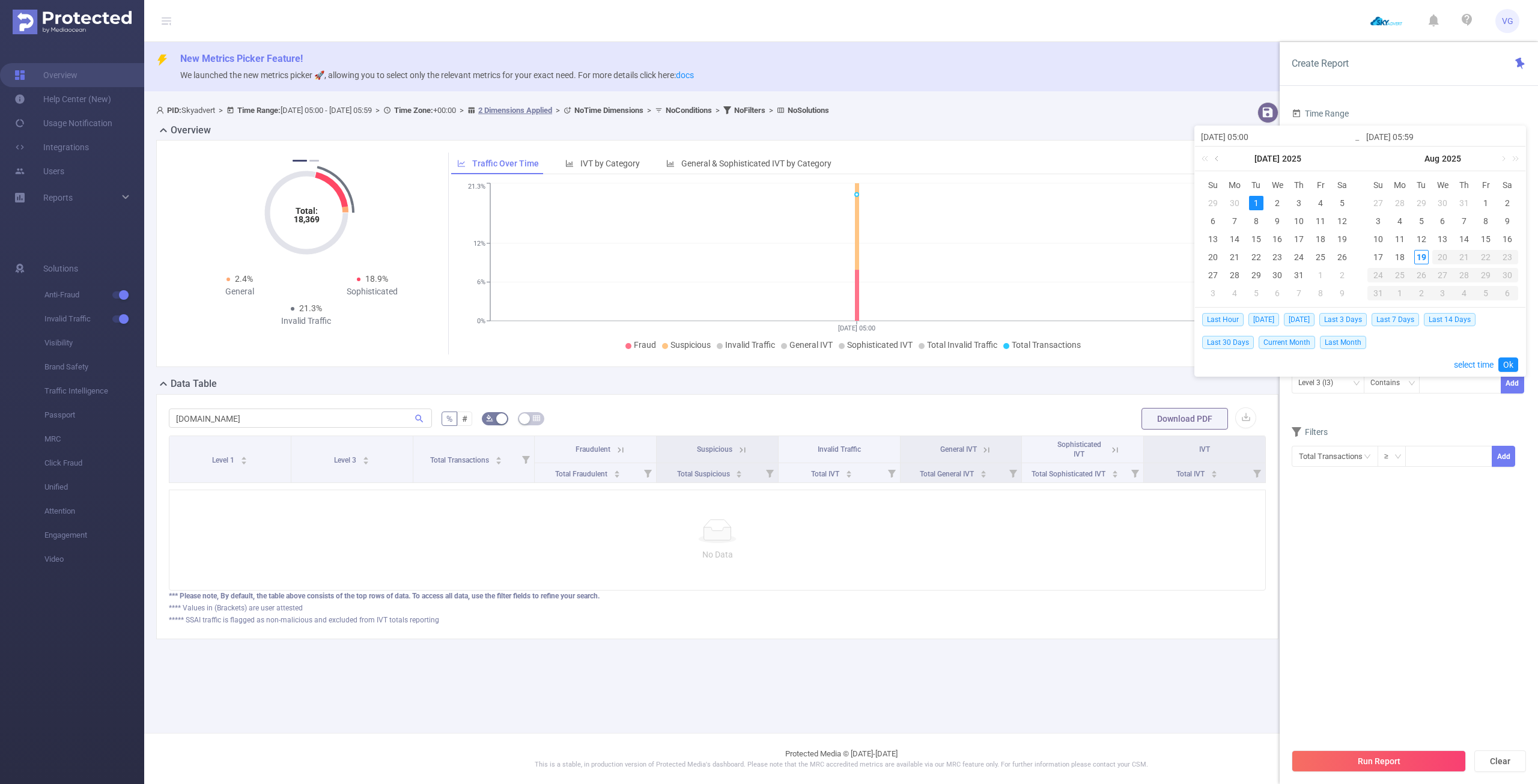
click at [1215, 159] on link at bounding box center [1218, 159] width 11 height 24
click at [1215, 159] on link at bounding box center [1218, 159] width 11 height 24
click at [1212, 278] on div "25" at bounding box center [1213, 275] width 15 height 15
click at [1212, 277] on div "25" at bounding box center [1213, 275] width 15 height 15
type input "[DATE] 05:00"
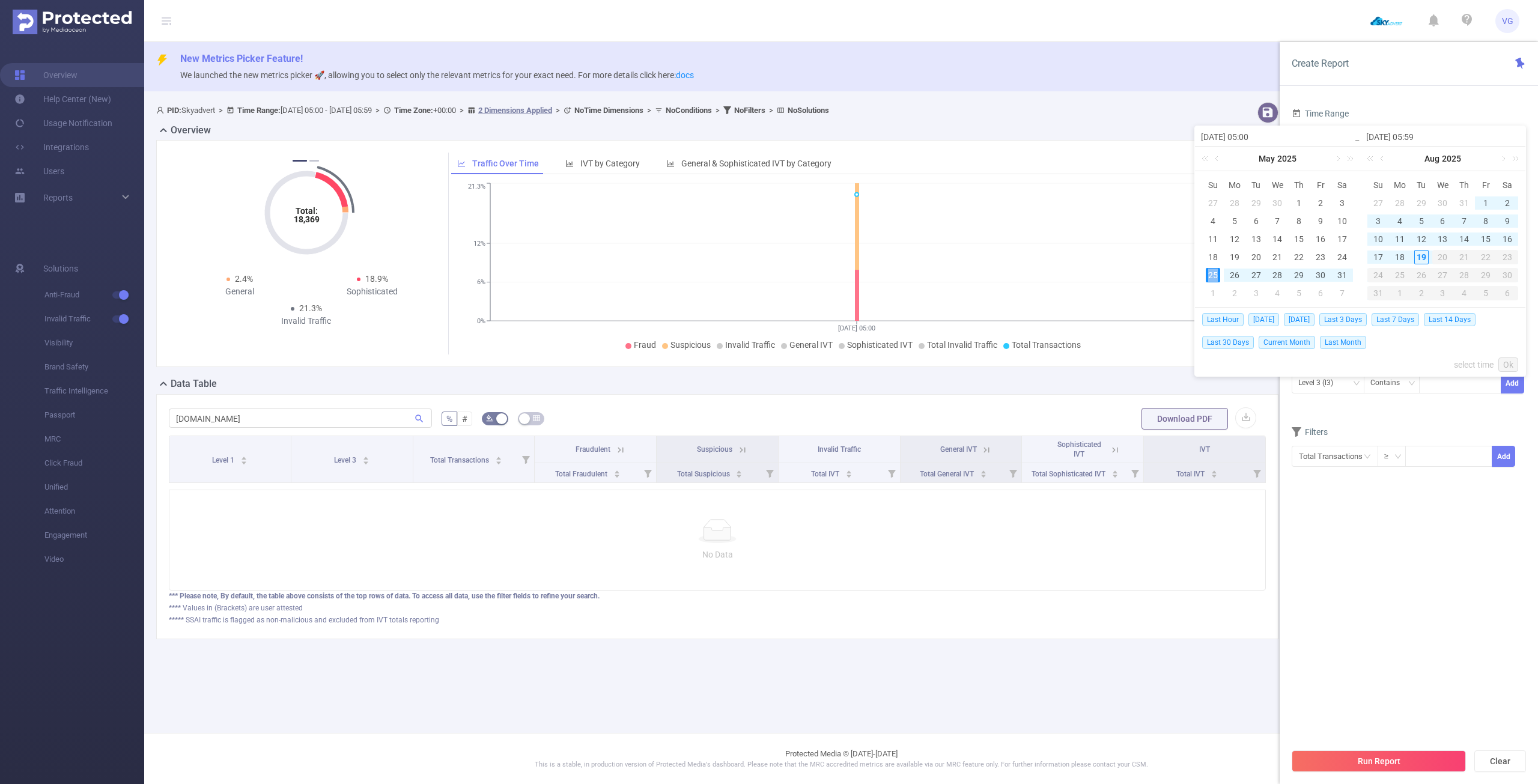
type input "[DATE] 05:59"
type input "[DATE] 05:00"
type input "[DATE] 05:59"
click at [1508, 362] on link "Ok" at bounding box center [1508, 364] width 20 height 15
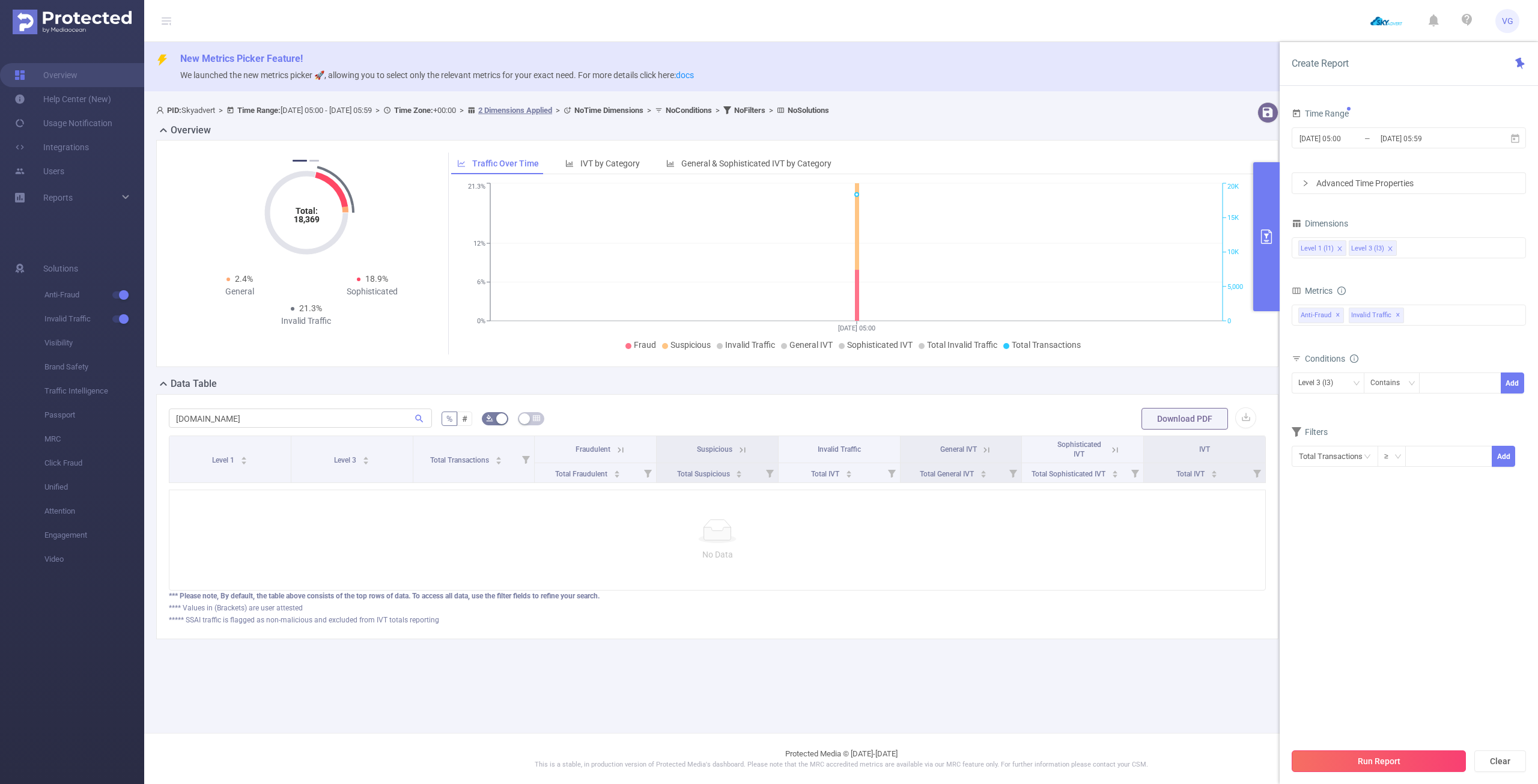
click at [1353, 757] on button "Run Report" at bounding box center [1379, 761] width 174 height 22
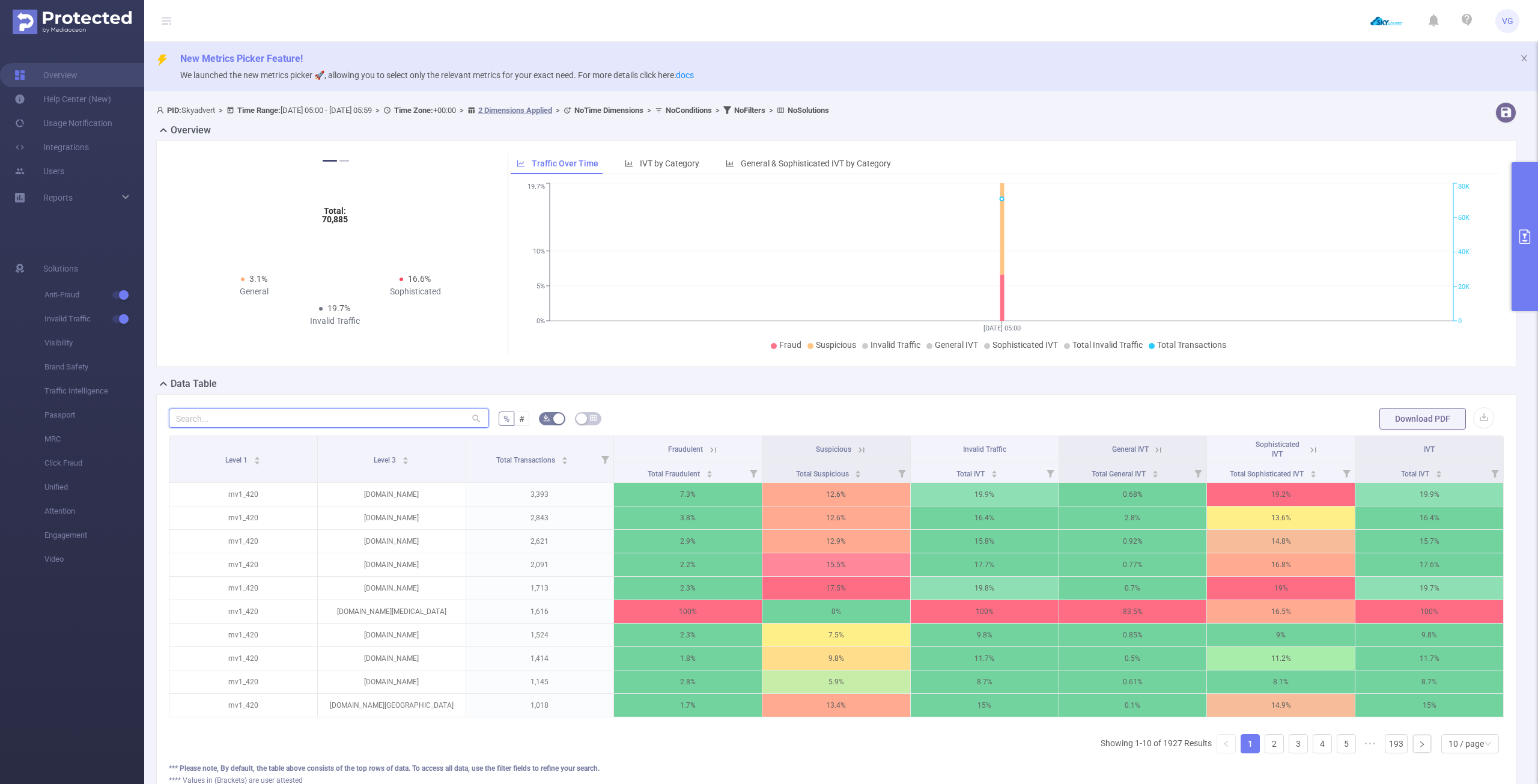
click at [326, 425] on input "text" at bounding box center [329, 418] width 320 height 19
paste input "[DOMAIN_NAME]"
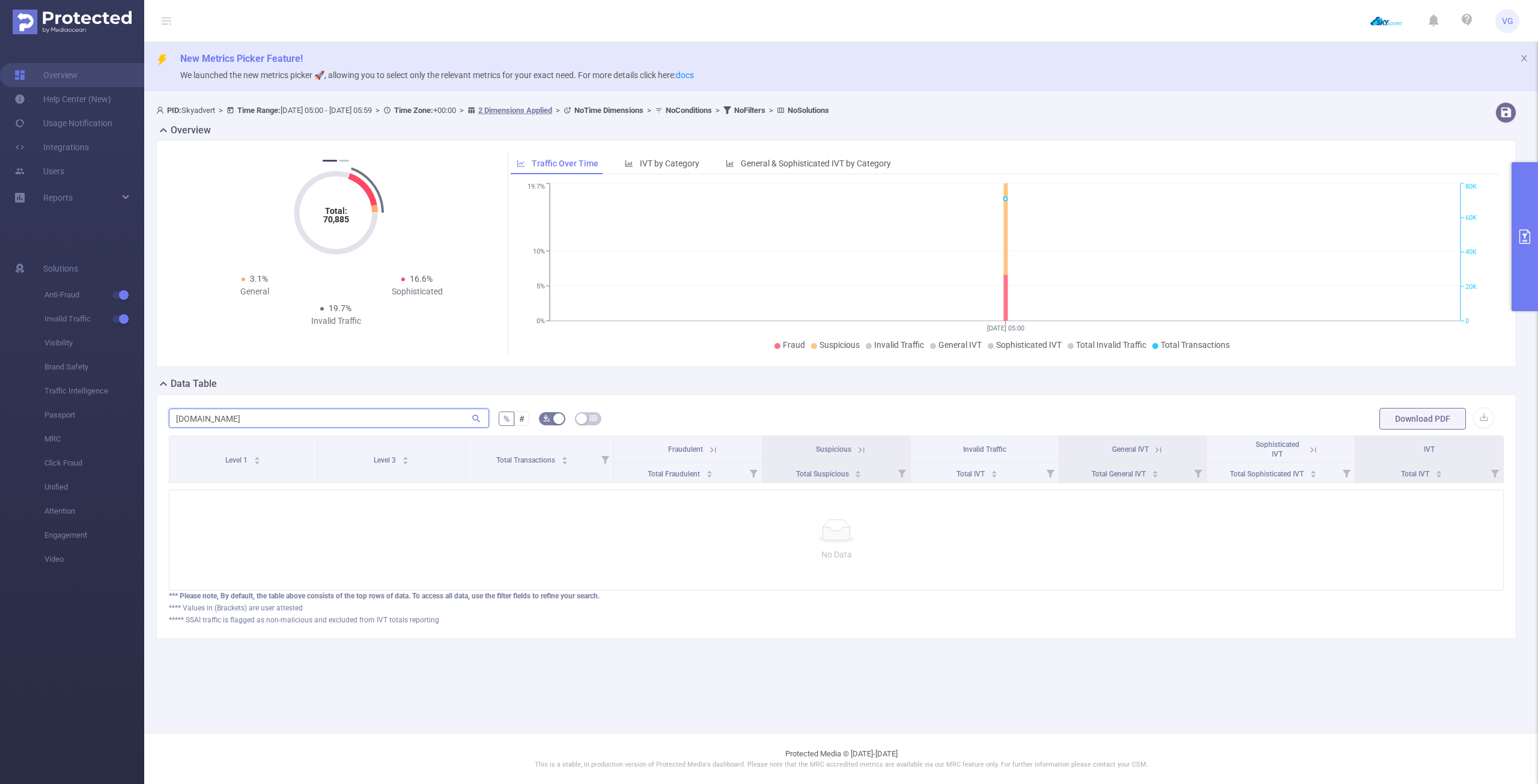
click at [286, 414] on input "[DOMAIN_NAME]" at bounding box center [329, 418] width 320 height 19
click at [286, 413] on input "[DOMAIN_NAME]" at bounding box center [329, 418] width 320 height 19
paste input "[DOMAIN_NAME]"
type input "[DOMAIN_NAME]"
